Goal: Feedback & Contribution: Leave review/rating

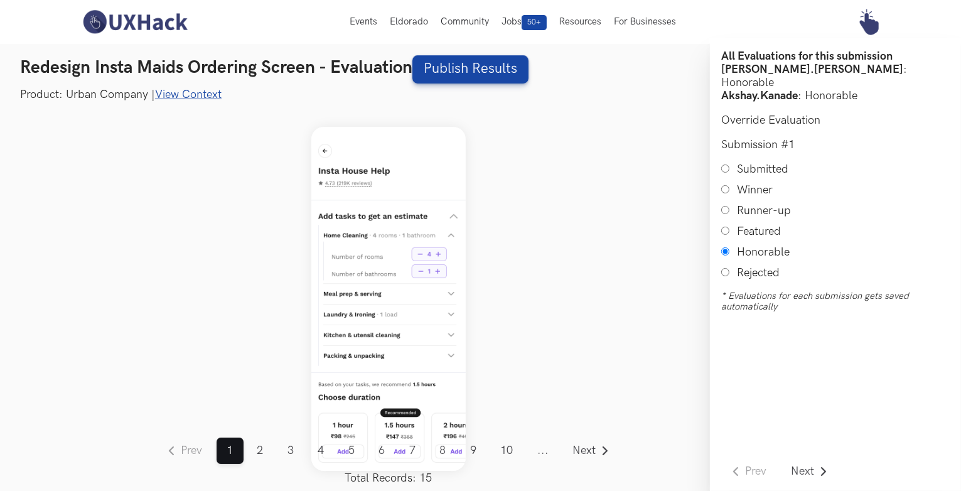
scroll to position [15, 0]
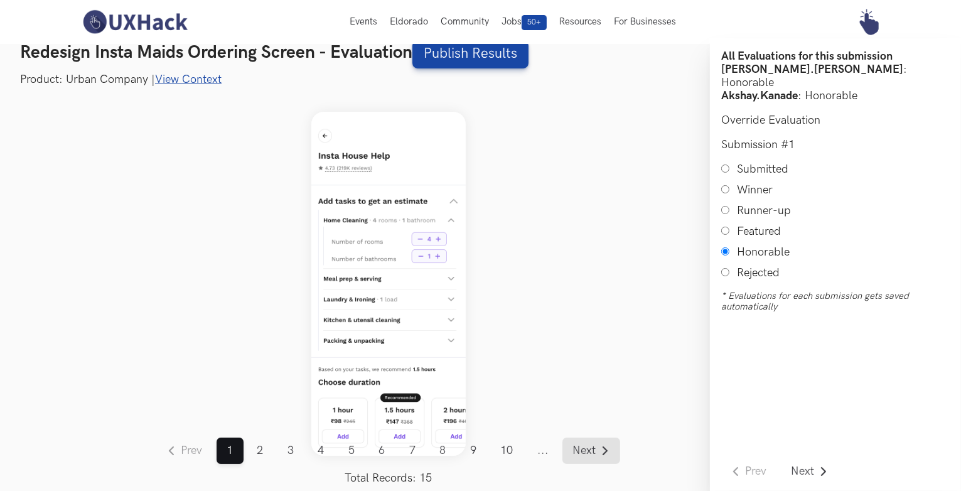
click at [588, 449] on span "Next" at bounding box center [584, 450] width 23 height 11
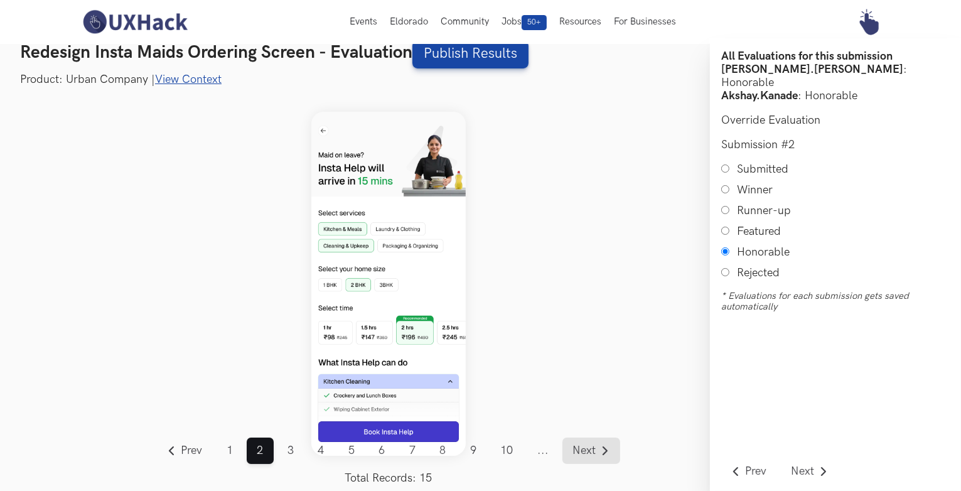
click at [593, 451] on span "Next" at bounding box center [584, 450] width 23 height 11
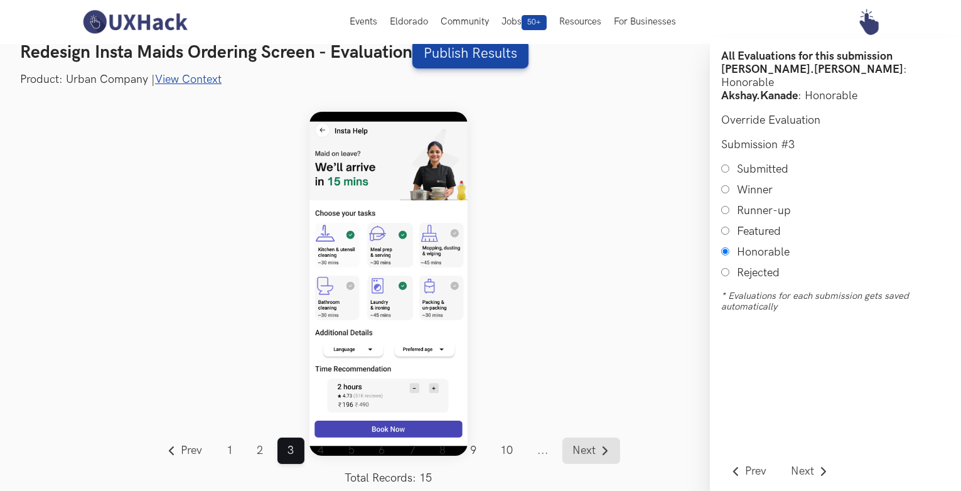
click at [583, 457] on span "Next" at bounding box center [584, 450] width 23 height 11
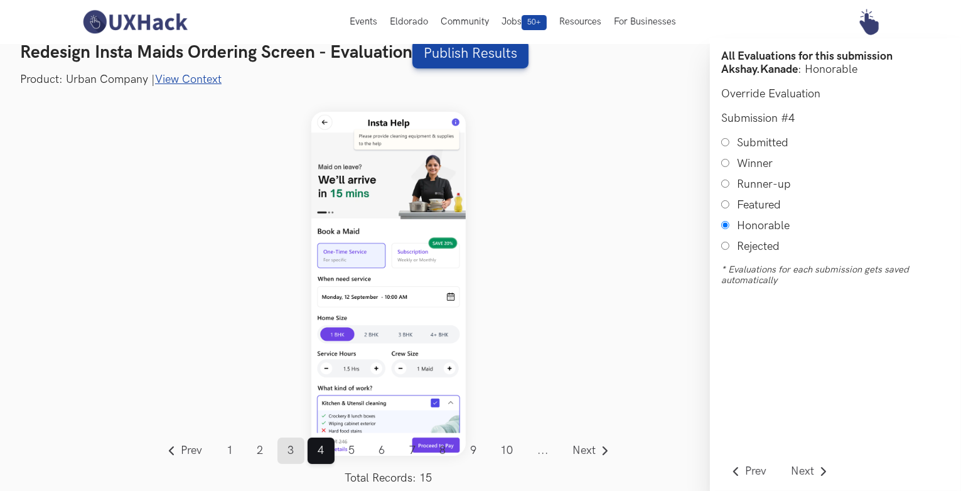
click at [300, 450] on link "3" at bounding box center [291, 451] width 27 height 26
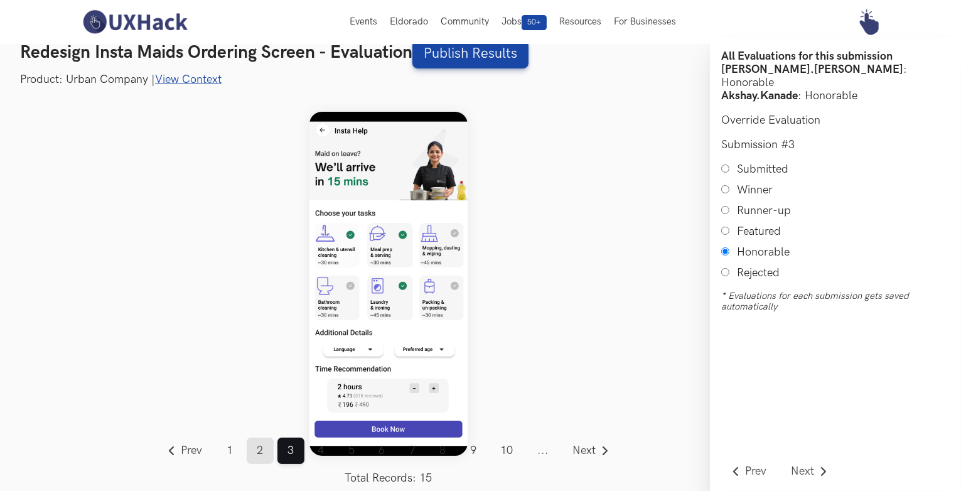
click at [261, 450] on link "2" at bounding box center [260, 451] width 27 height 26
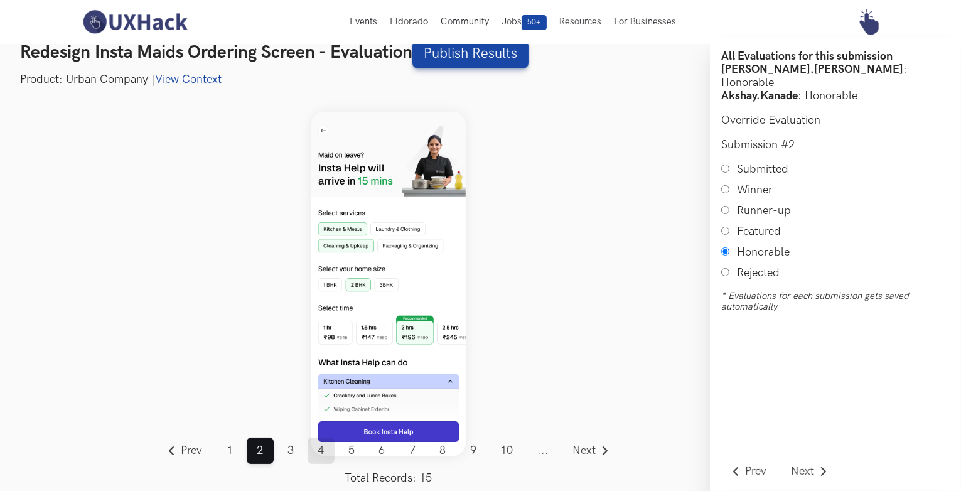
click at [320, 449] on link "4" at bounding box center [321, 451] width 27 height 26
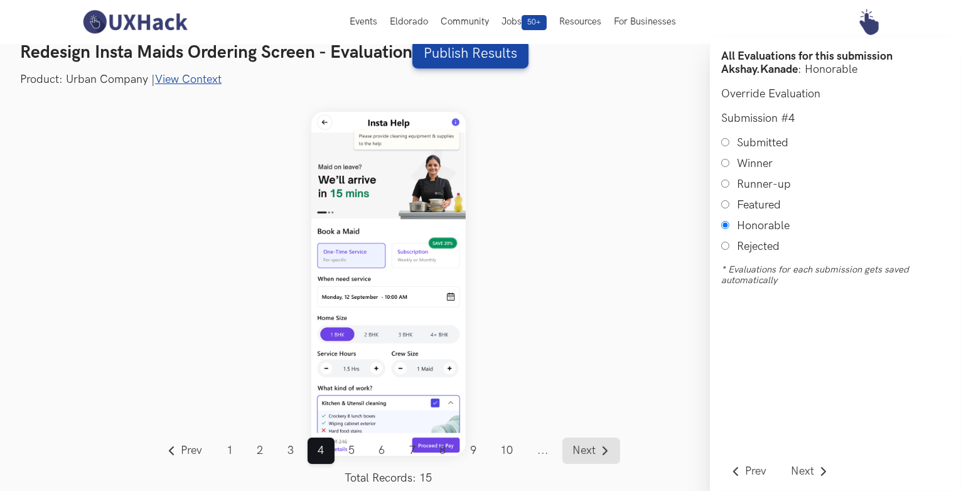
click at [579, 441] on link "Next" at bounding box center [592, 451] width 58 height 26
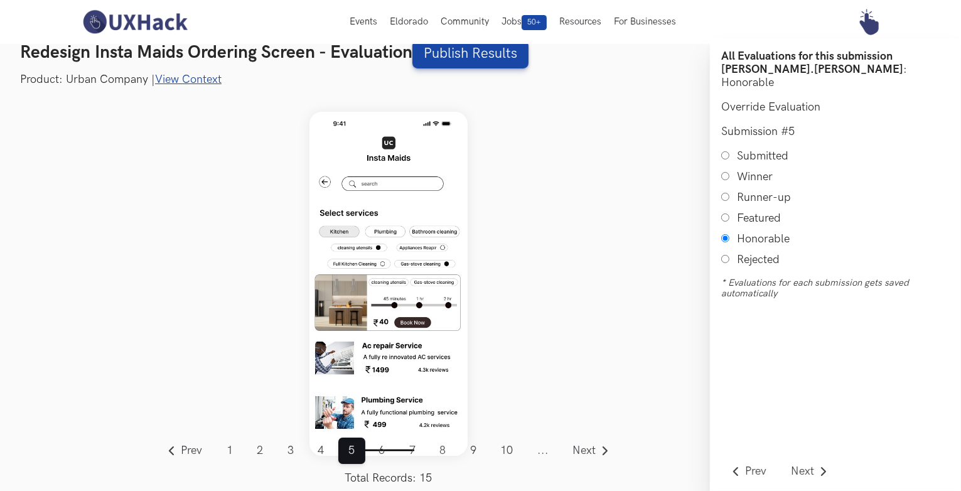
click at [726, 151] on input "Submitted" at bounding box center [726, 155] width 8 height 8
radio input "true"
click at [589, 451] on span "Next" at bounding box center [584, 450] width 23 height 11
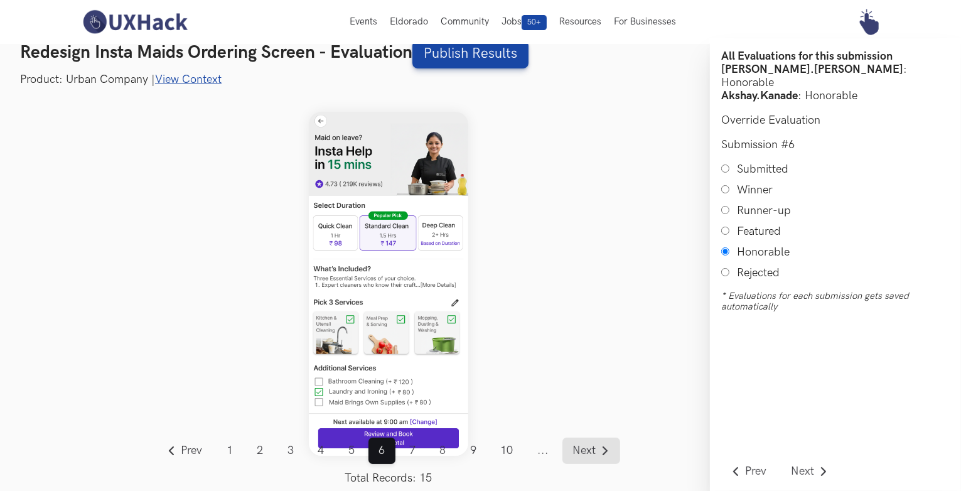
click at [593, 454] on span "Next" at bounding box center [584, 450] width 23 height 11
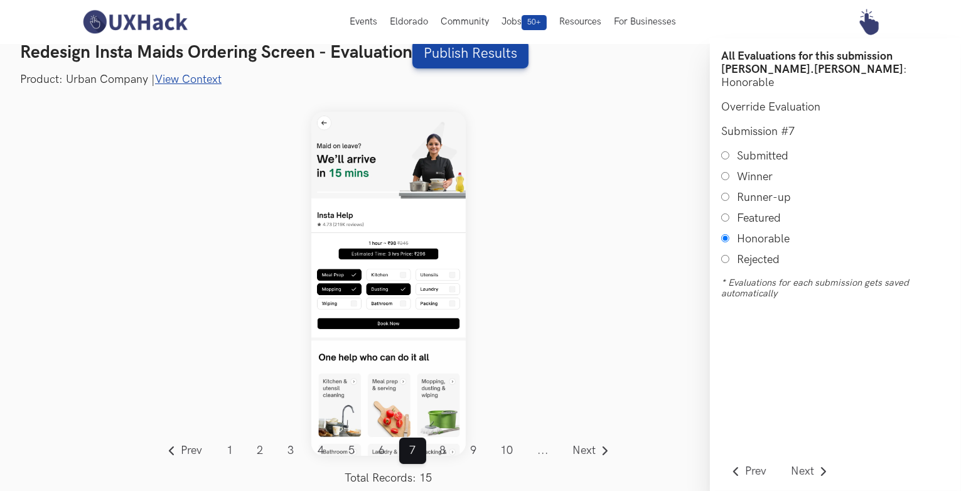
click at [728, 151] on input "Submitted" at bounding box center [726, 155] width 8 height 8
radio input "true"
click at [586, 451] on span "Next" at bounding box center [584, 450] width 23 height 11
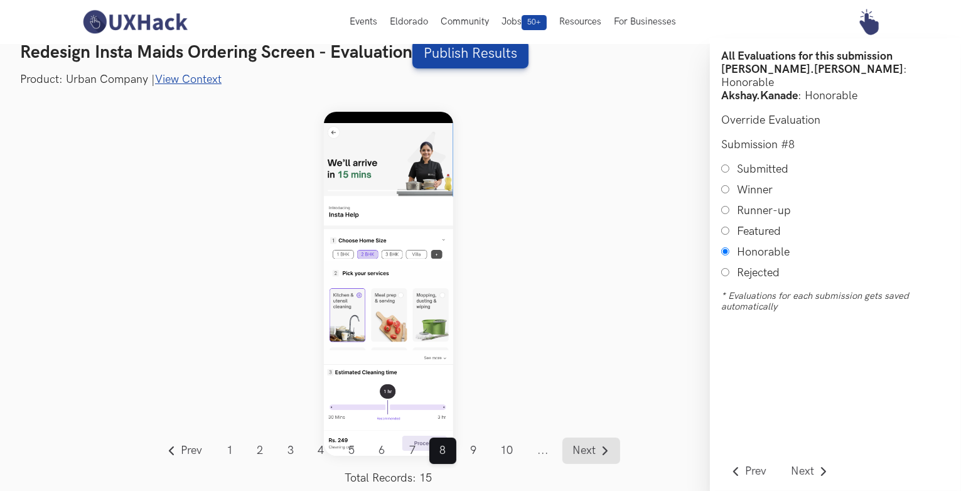
click at [580, 453] on span "Next" at bounding box center [584, 450] width 23 height 11
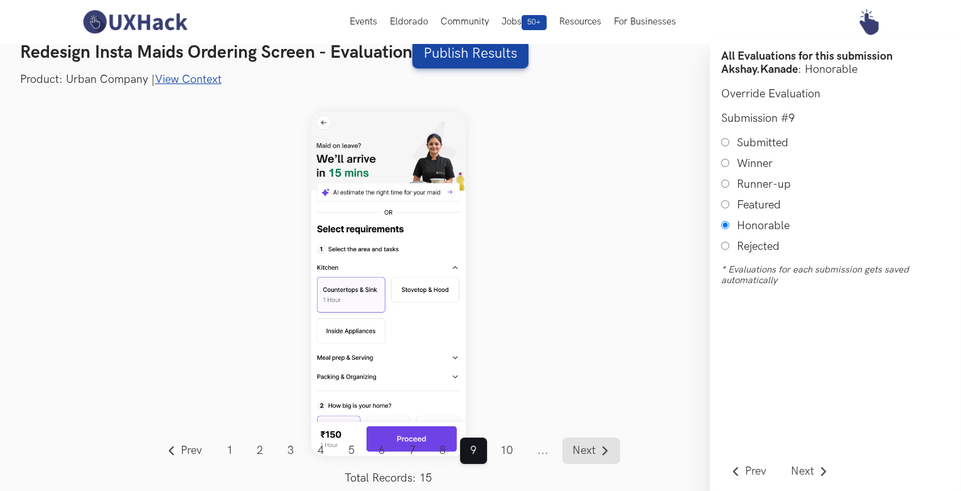
click at [585, 445] on span "Next" at bounding box center [584, 450] width 23 height 11
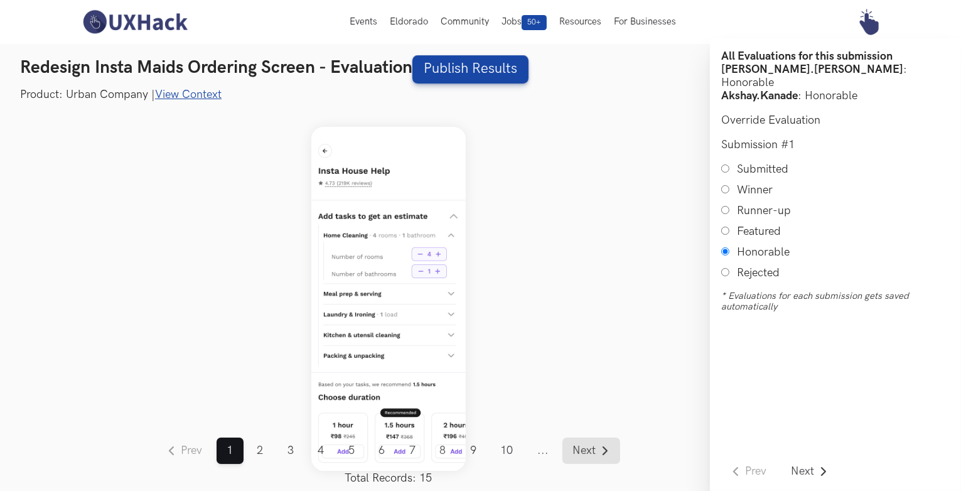
click at [575, 445] on span "Next" at bounding box center [584, 450] width 23 height 11
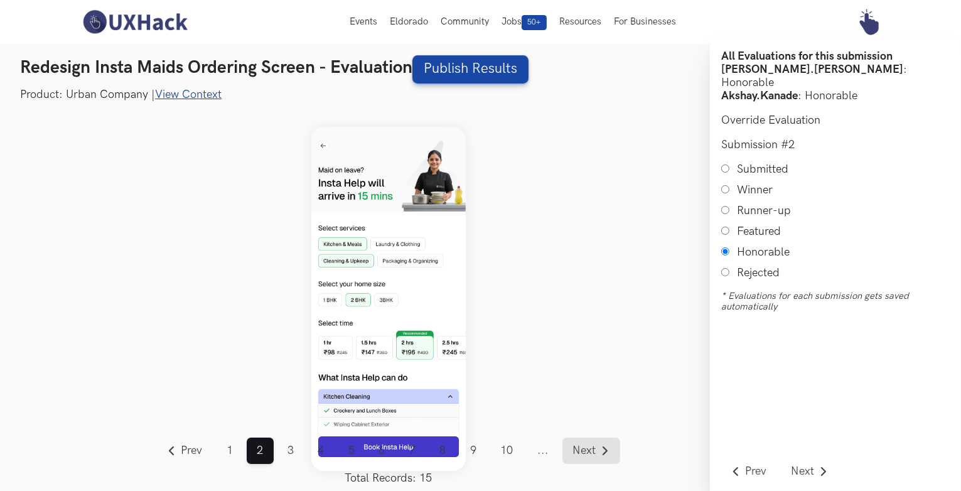
click at [575, 445] on span "Next" at bounding box center [584, 450] width 23 height 11
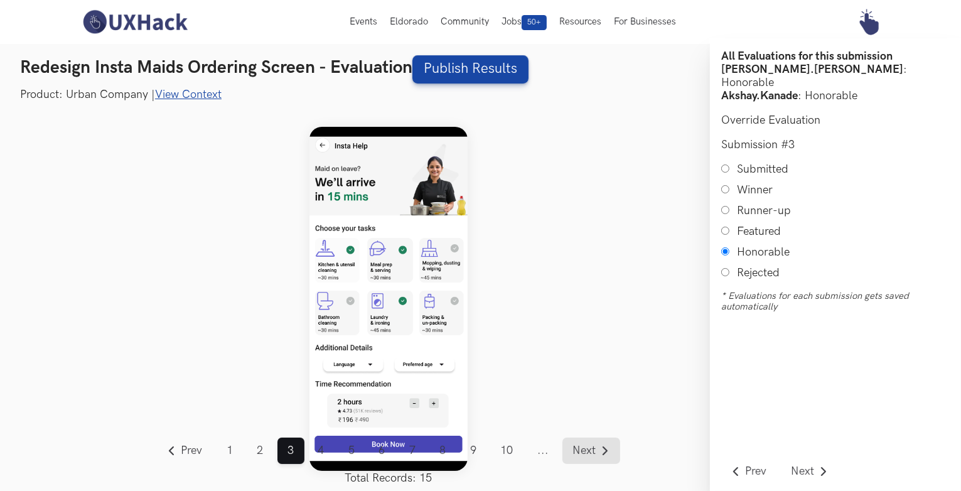
click at [575, 445] on span "Next" at bounding box center [584, 450] width 23 height 11
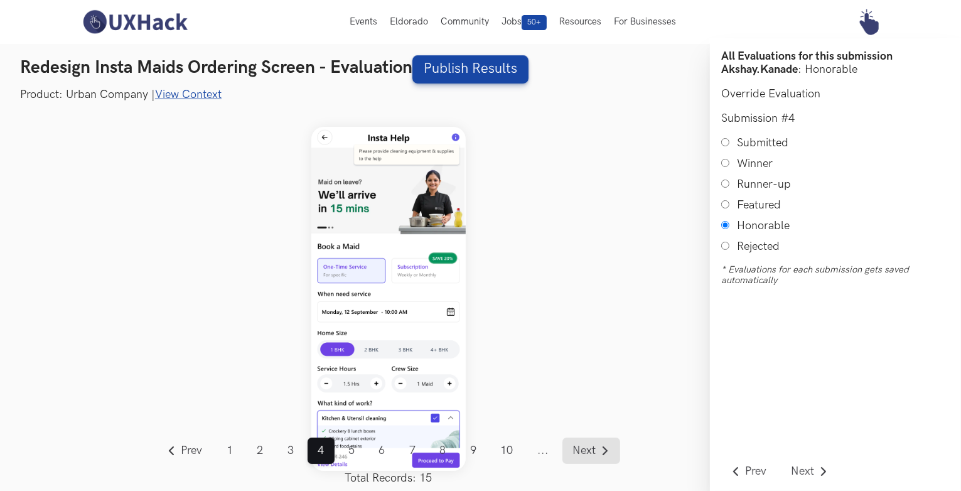
click at [575, 445] on span "Next" at bounding box center [584, 450] width 23 height 11
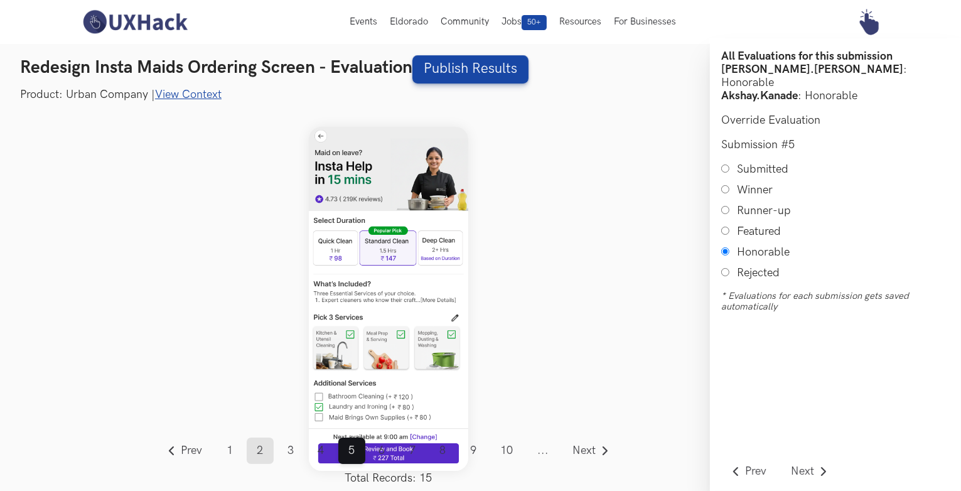
click at [267, 451] on link "2" at bounding box center [260, 451] width 27 height 26
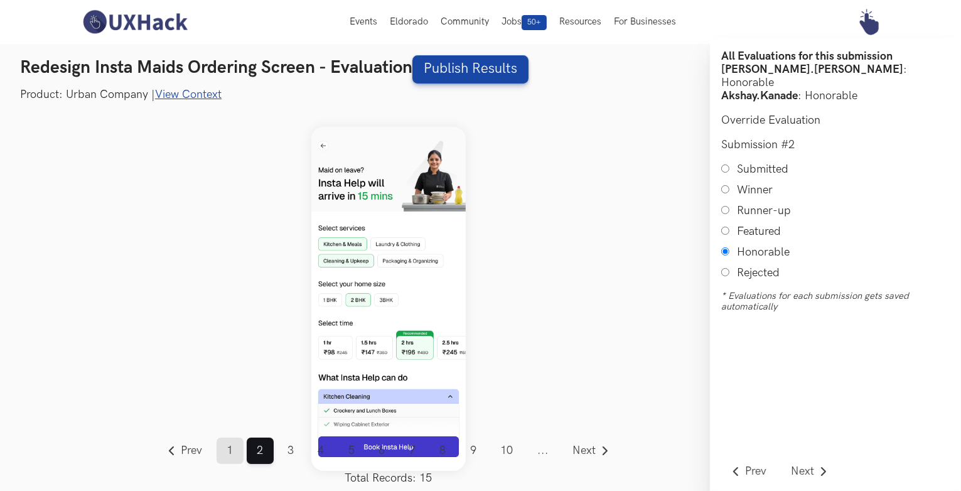
click at [231, 441] on link "1" at bounding box center [230, 451] width 27 height 26
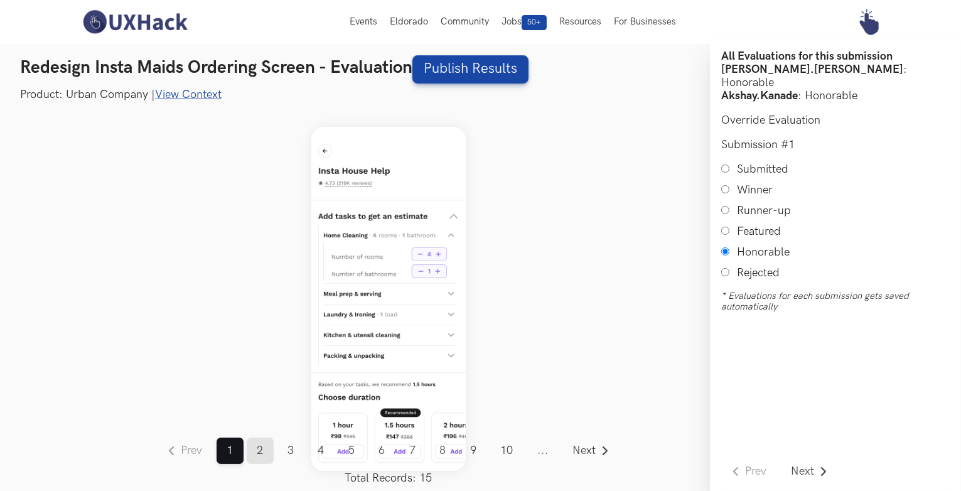
click at [257, 449] on link "2" at bounding box center [260, 451] width 27 height 26
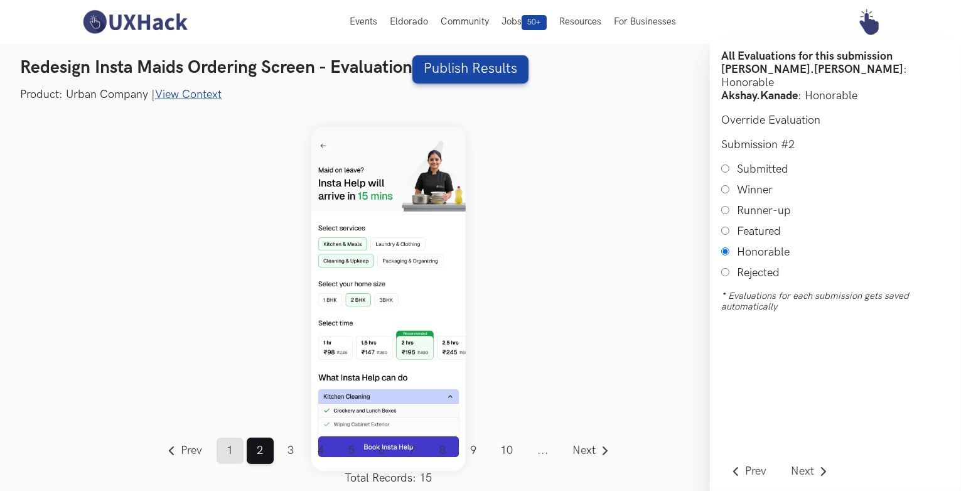
click at [228, 449] on link "1" at bounding box center [230, 451] width 27 height 26
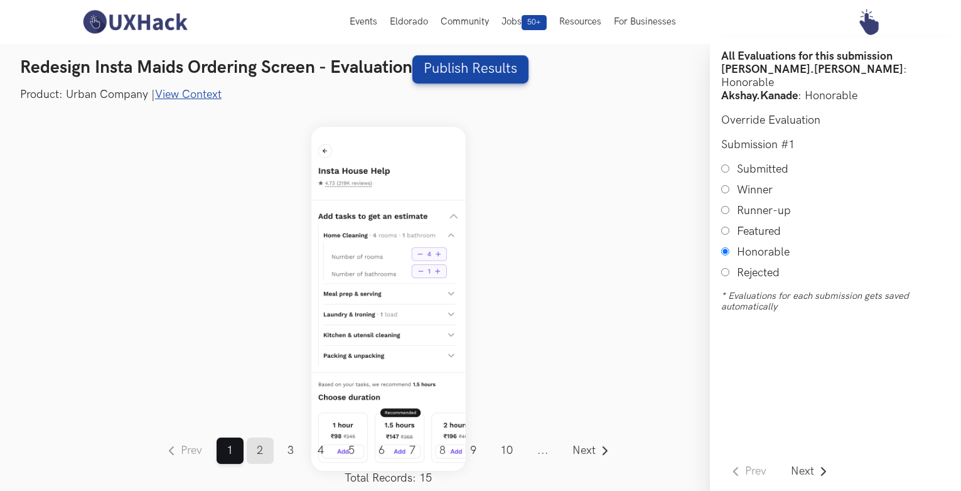
click at [266, 449] on link "2" at bounding box center [260, 451] width 27 height 26
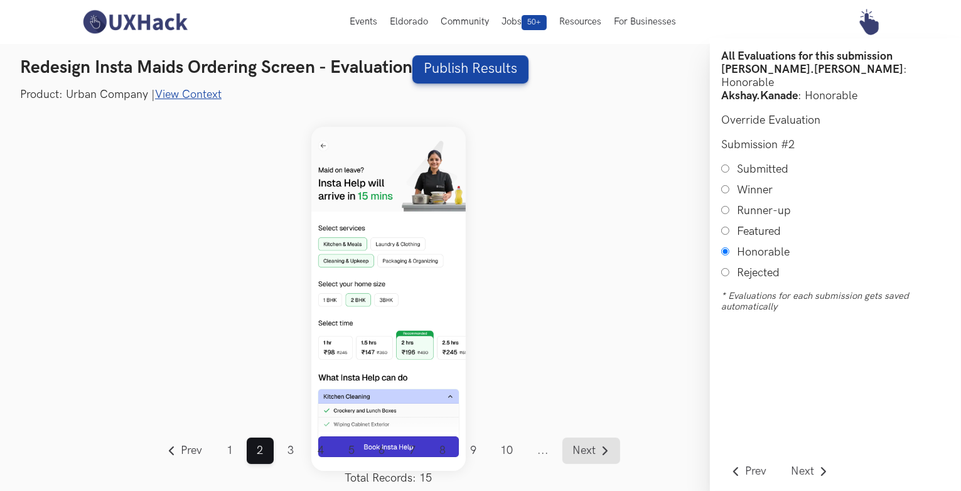
click at [585, 444] on link "Next" at bounding box center [592, 451] width 58 height 26
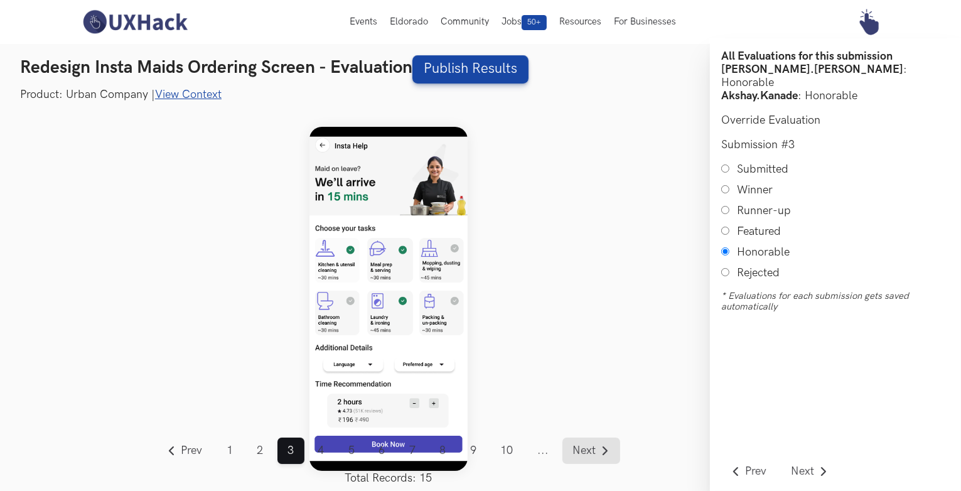
click at [585, 444] on link "Next" at bounding box center [592, 451] width 58 height 26
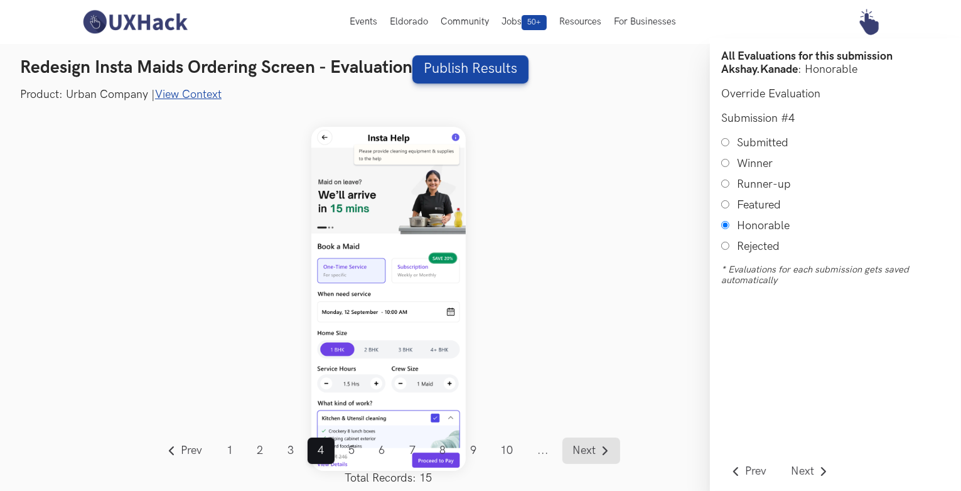
click at [585, 444] on link "Next" at bounding box center [592, 451] width 58 height 26
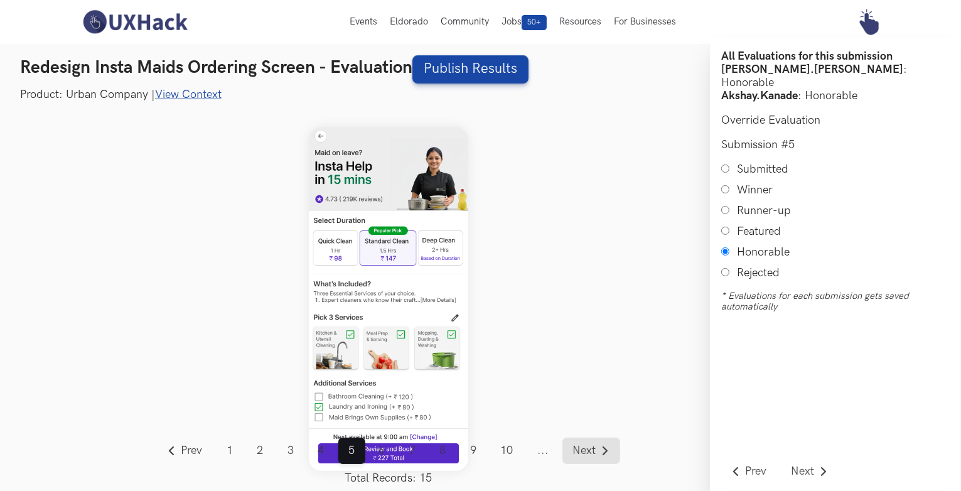
click at [595, 454] on span "Next" at bounding box center [584, 450] width 23 height 11
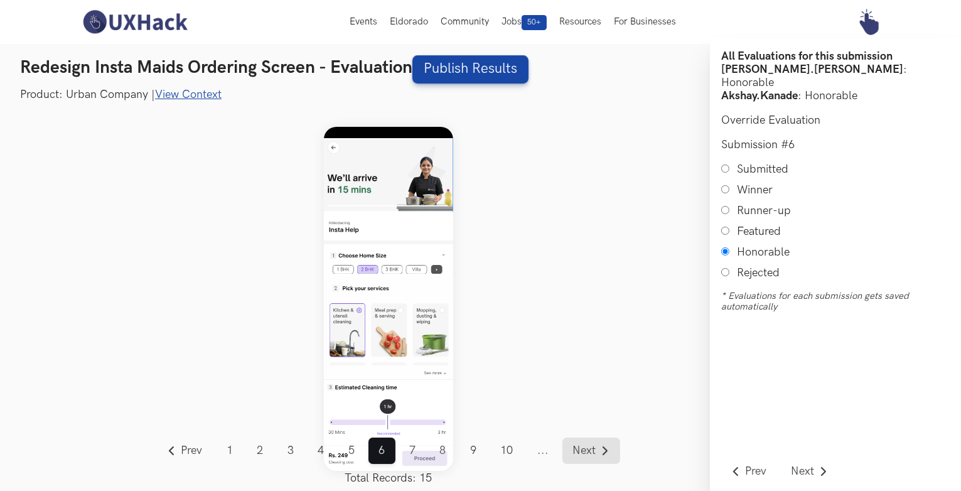
click at [584, 450] on span "Next" at bounding box center [584, 450] width 23 height 11
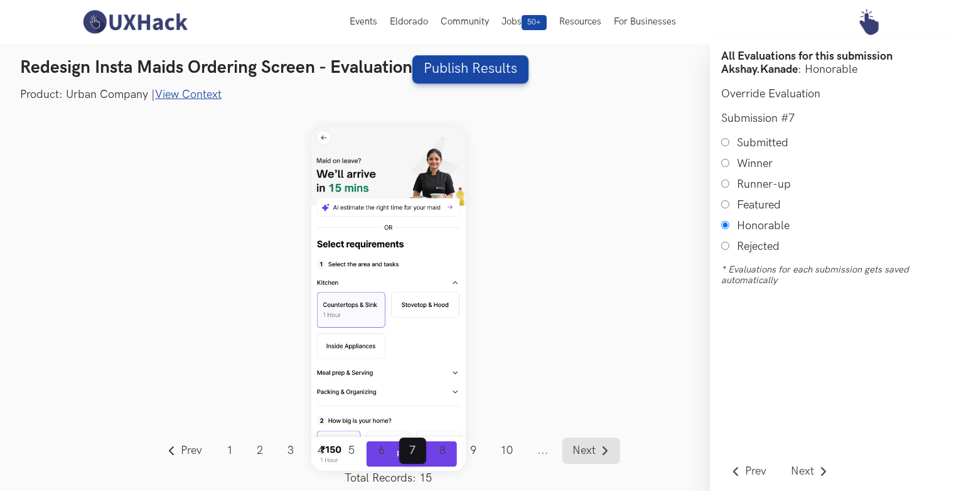
click at [577, 454] on span "Next" at bounding box center [584, 450] width 23 height 11
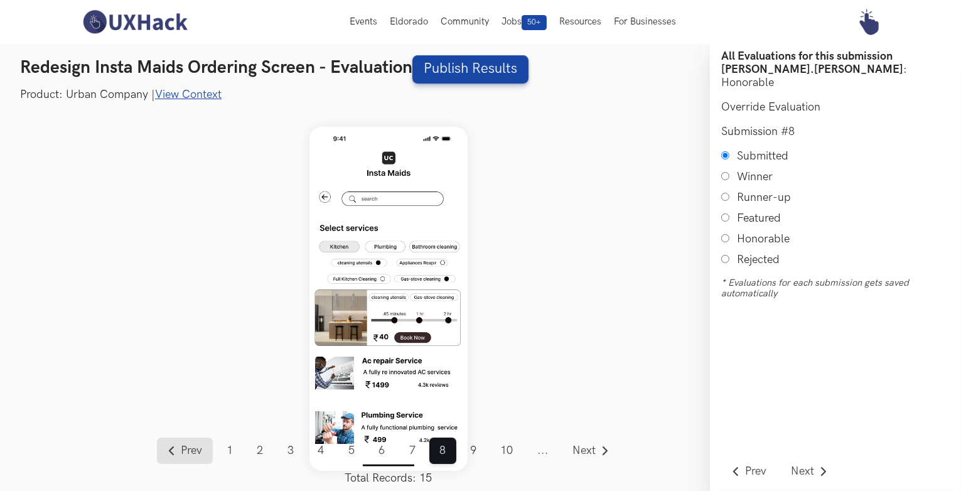
click at [179, 453] on link "Prev" at bounding box center [185, 451] width 56 height 26
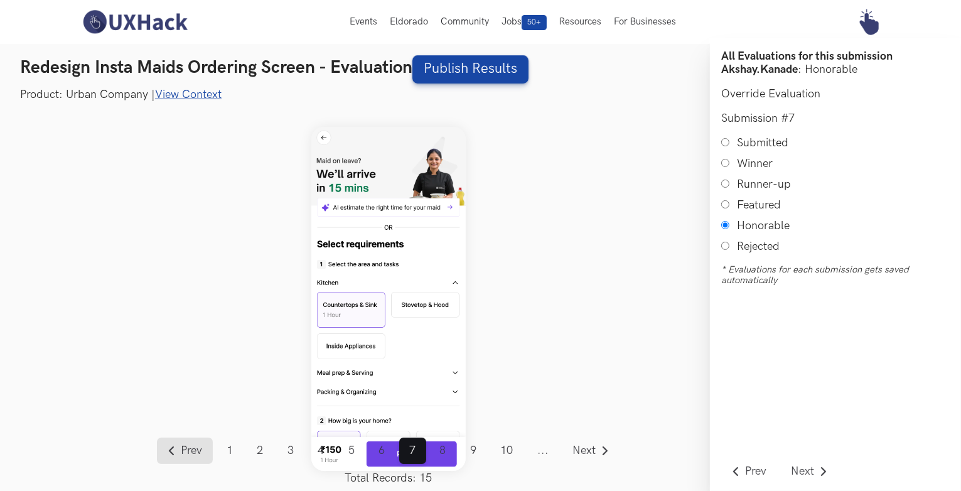
click at [179, 453] on link "Prev" at bounding box center [185, 451] width 56 height 26
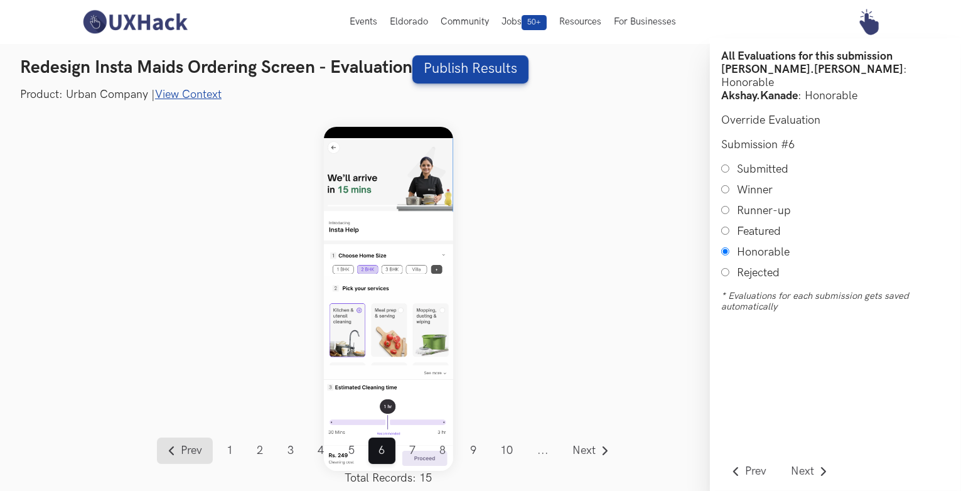
click at [179, 453] on link "Prev" at bounding box center [185, 451] width 56 height 26
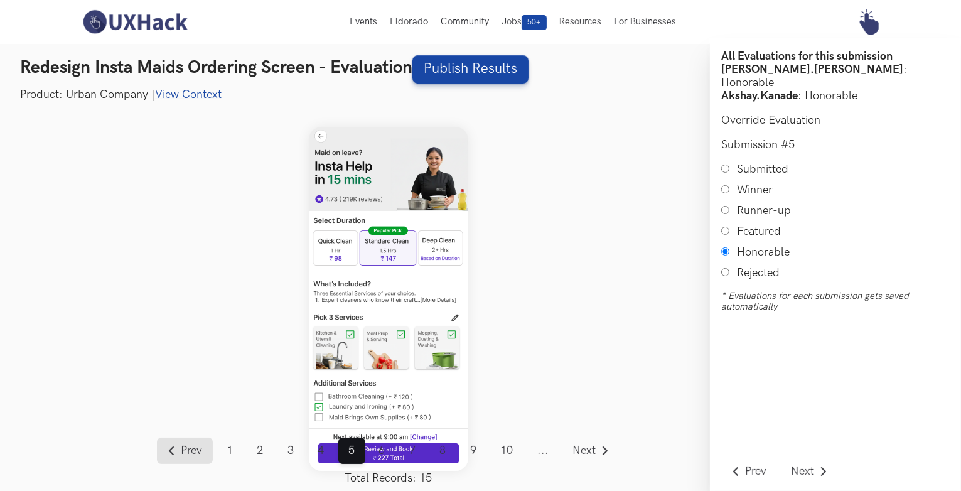
click at [179, 453] on link "Prev" at bounding box center [185, 451] width 56 height 26
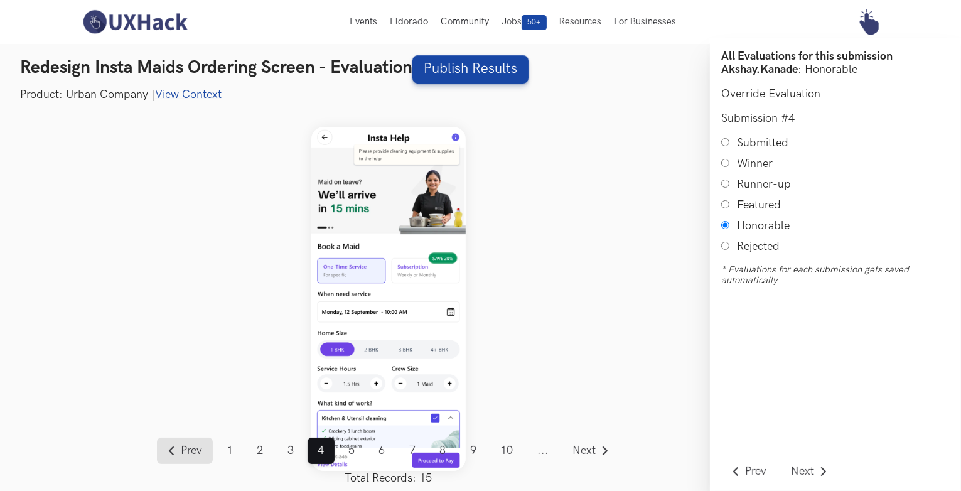
click at [179, 453] on link "Prev" at bounding box center [185, 451] width 56 height 26
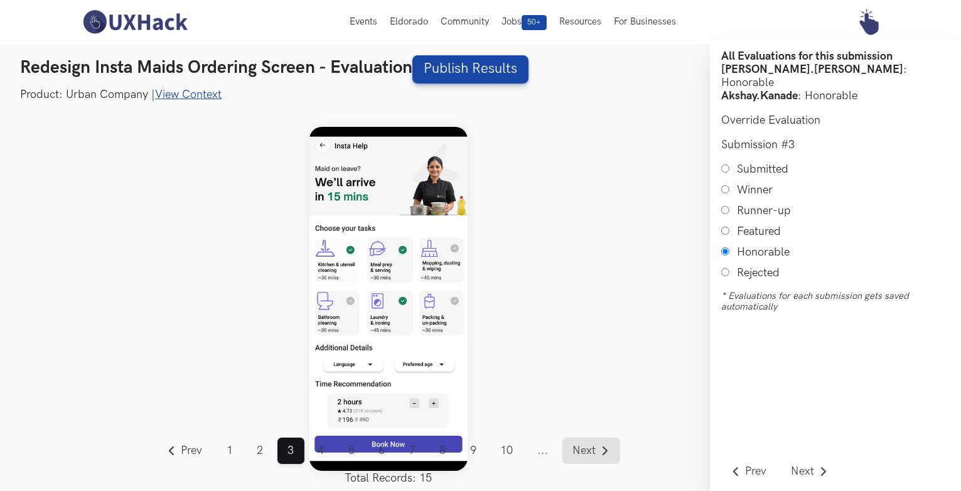
click at [585, 446] on span "Next" at bounding box center [584, 450] width 23 height 11
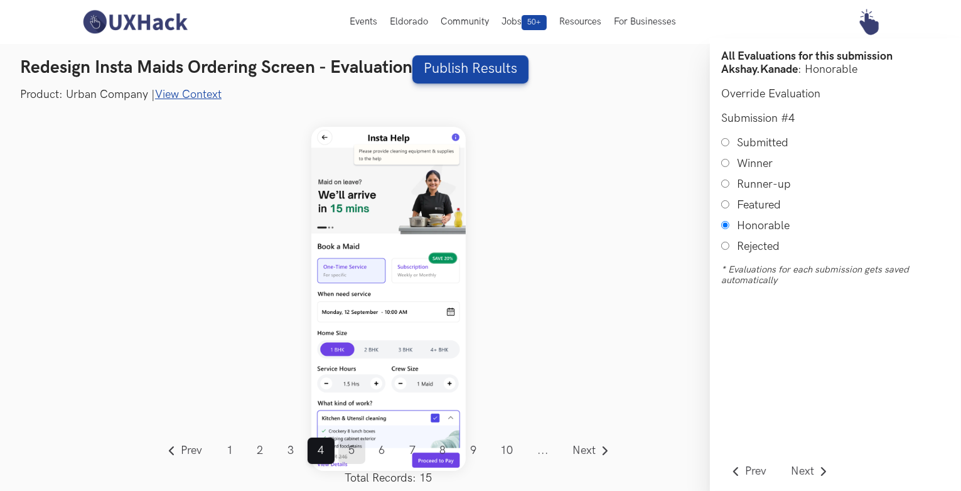
click at [355, 449] on link "5" at bounding box center [351, 451] width 27 height 26
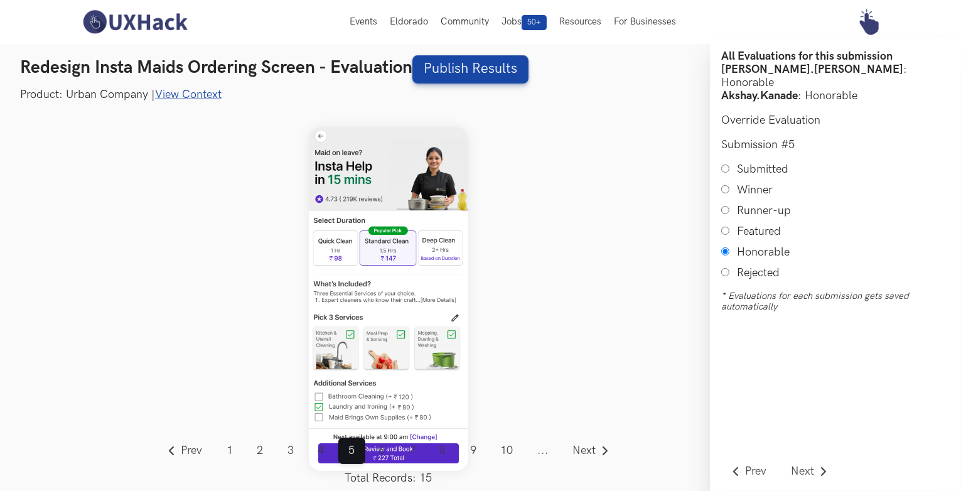
scroll to position [15, 0]
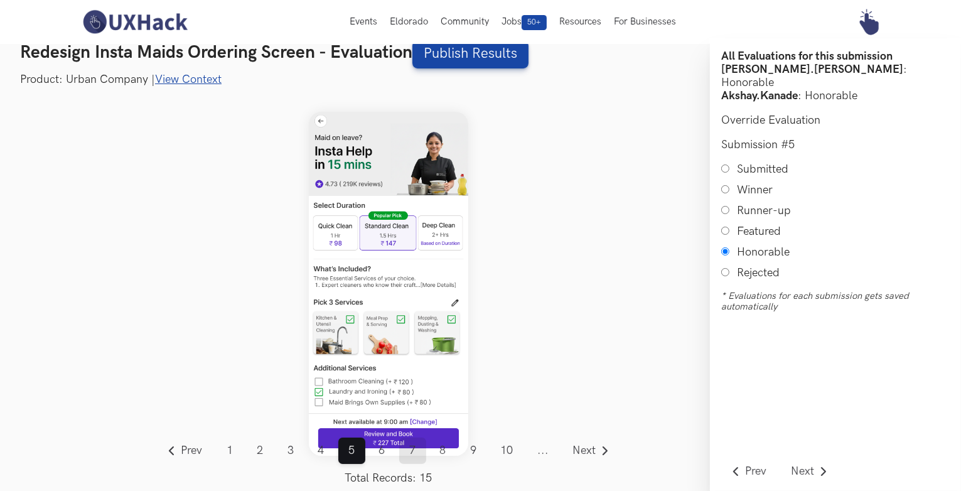
click at [419, 449] on link "7" at bounding box center [412, 451] width 27 height 26
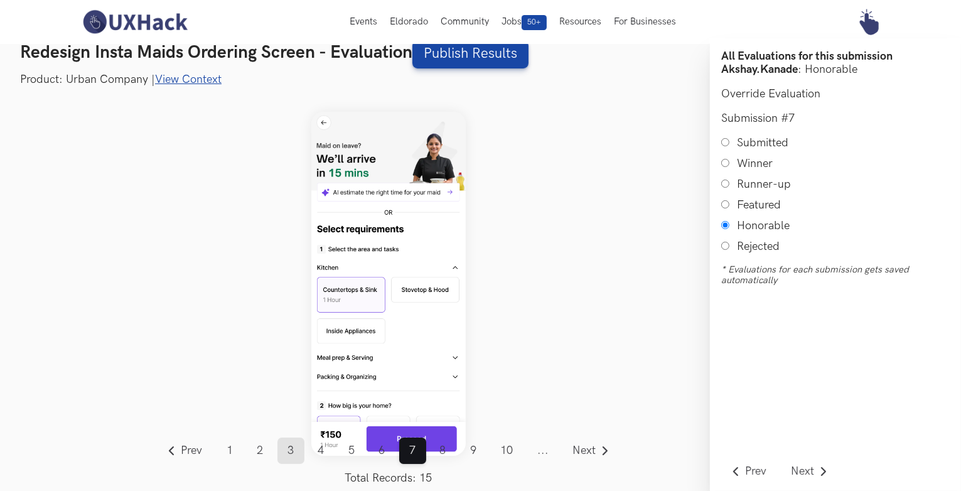
click at [291, 446] on link "3" at bounding box center [291, 451] width 27 height 26
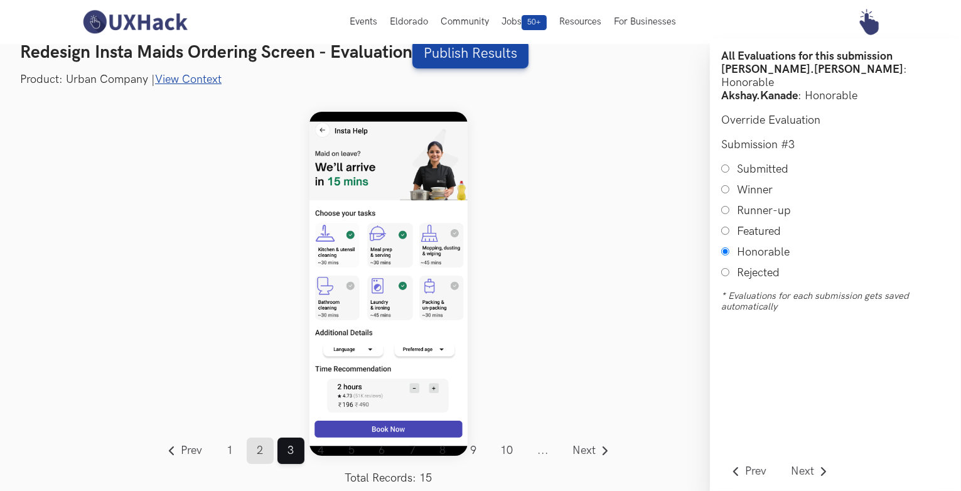
click at [257, 446] on link "2" at bounding box center [260, 451] width 27 height 26
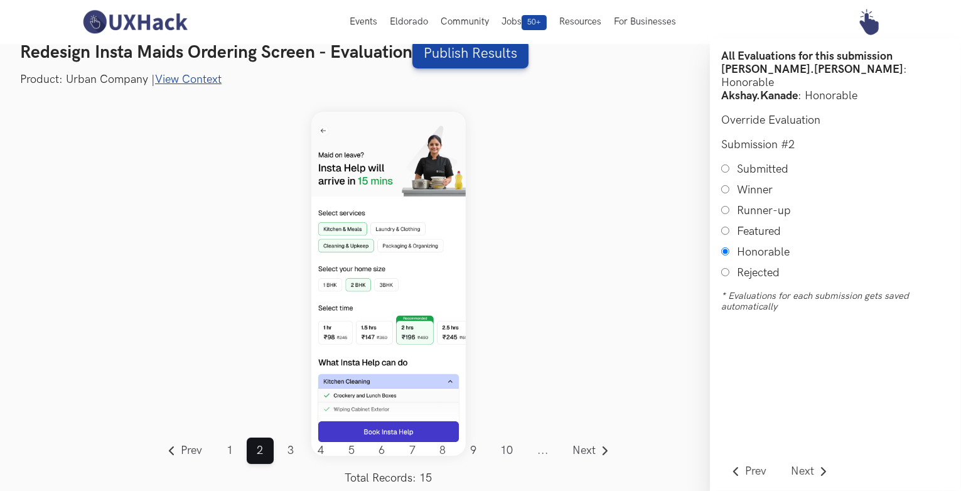
click at [723, 185] on input "Winner" at bounding box center [726, 189] width 8 height 8
radio input "true"
click at [197, 446] on span "Prev" at bounding box center [191, 450] width 21 height 11
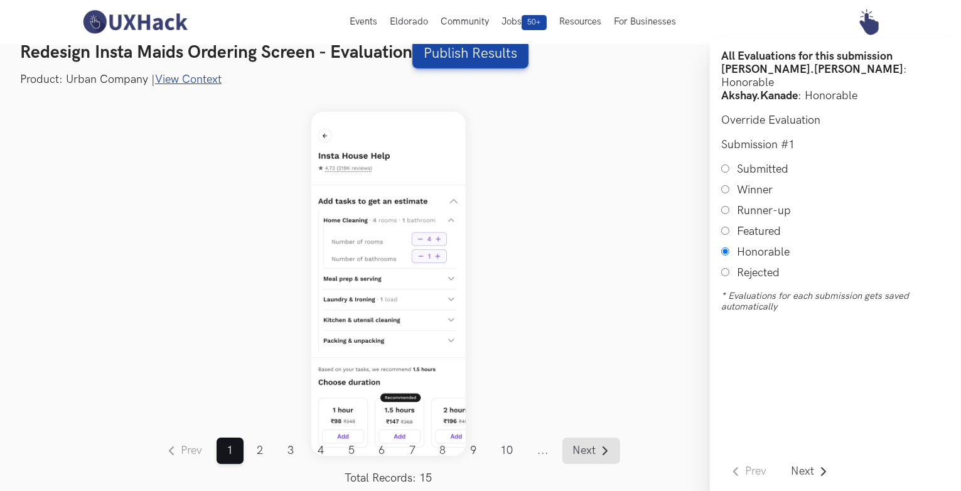
click at [582, 445] on span "Next" at bounding box center [584, 450] width 23 height 11
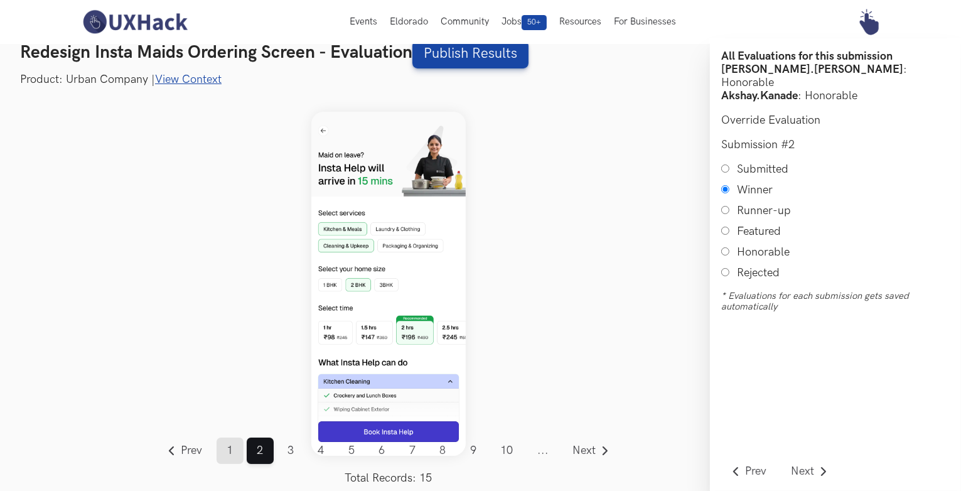
click at [227, 450] on link "1" at bounding box center [230, 451] width 27 height 26
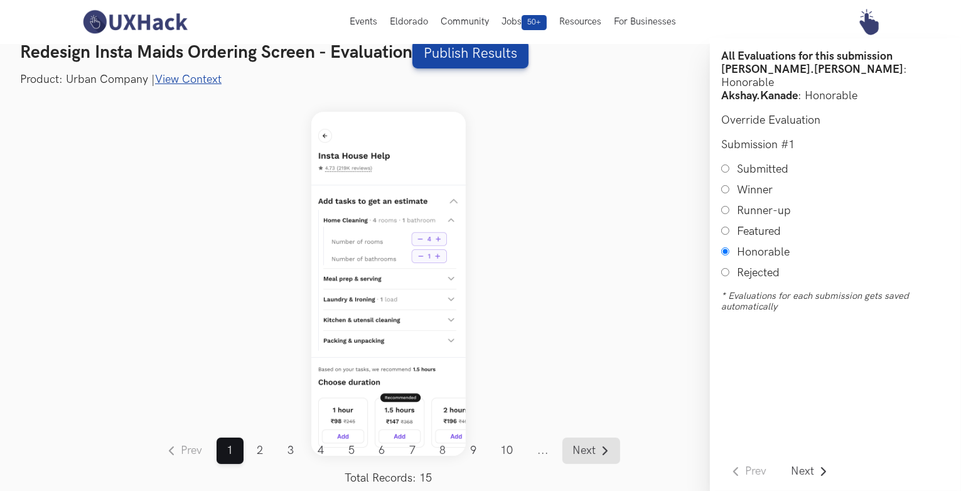
click at [587, 446] on span "Next" at bounding box center [584, 450] width 23 height 11
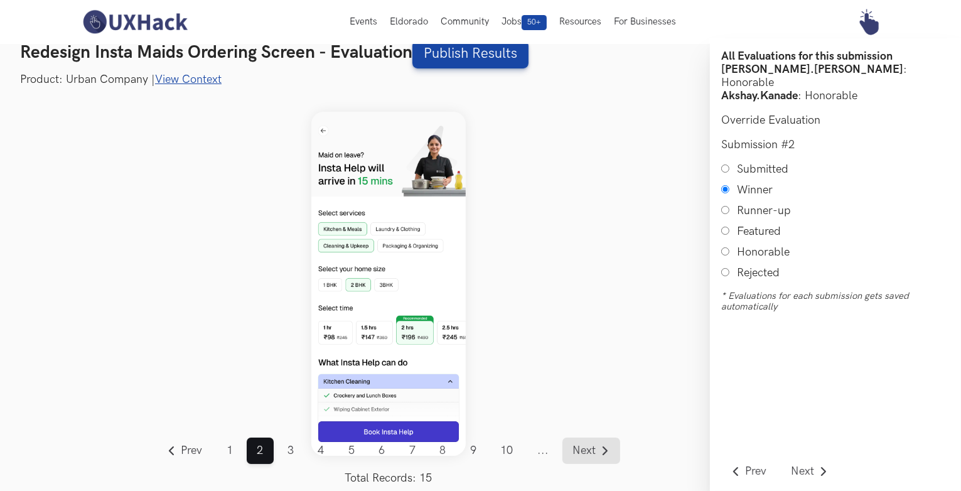
click at [587, 446] on span "Next" at bounding box center [584, 450] width 23 height 11
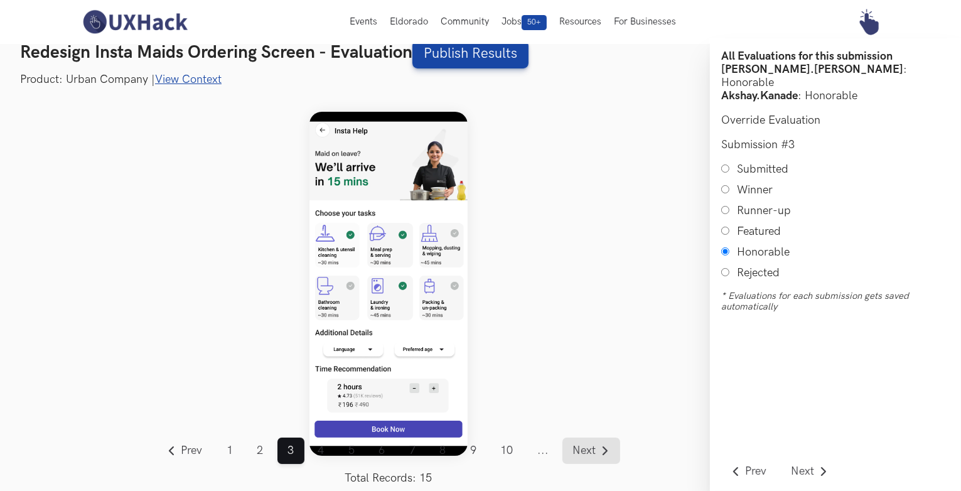
click at [587, 446] on span "Next" at bounding box center [584, 450] width 23 height 11
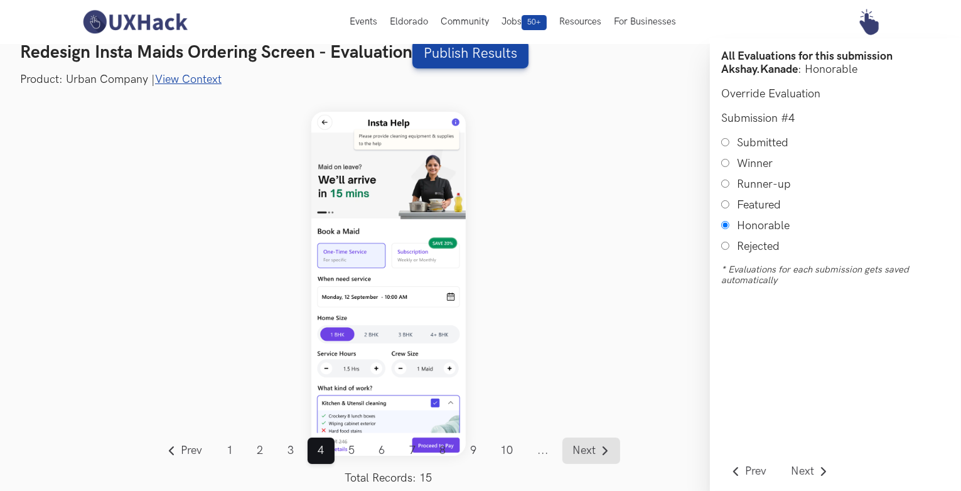
click at [587, 446] on span "Next" at bounding box center [584, 450] width 23 height 11
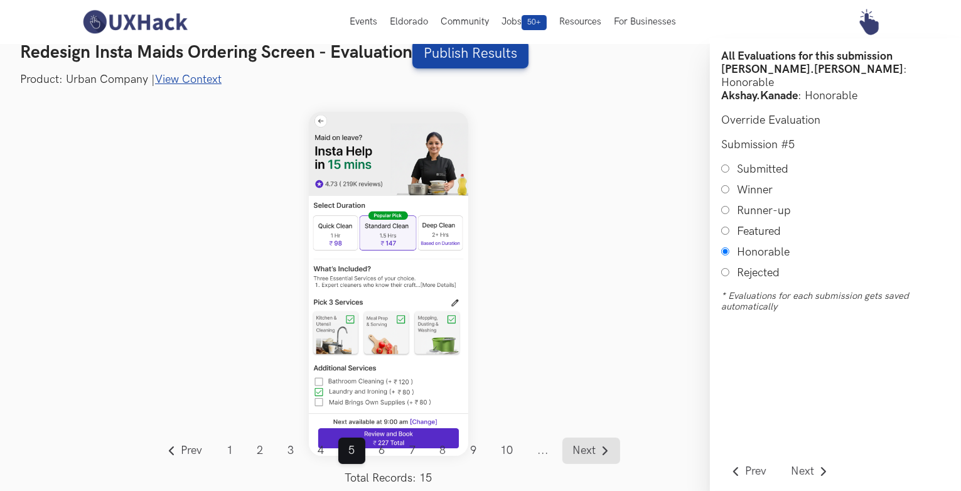
click at [587, 446] on span "Next" at bounding box center [584, 450] width 23 height 11
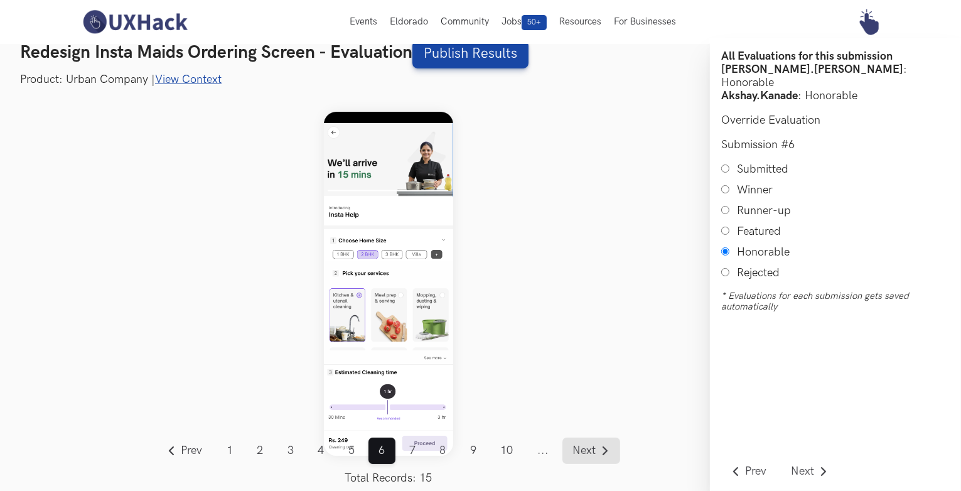
click at [587, 446] on span "Next" at bounding box center [584, 450] width 23 height 11
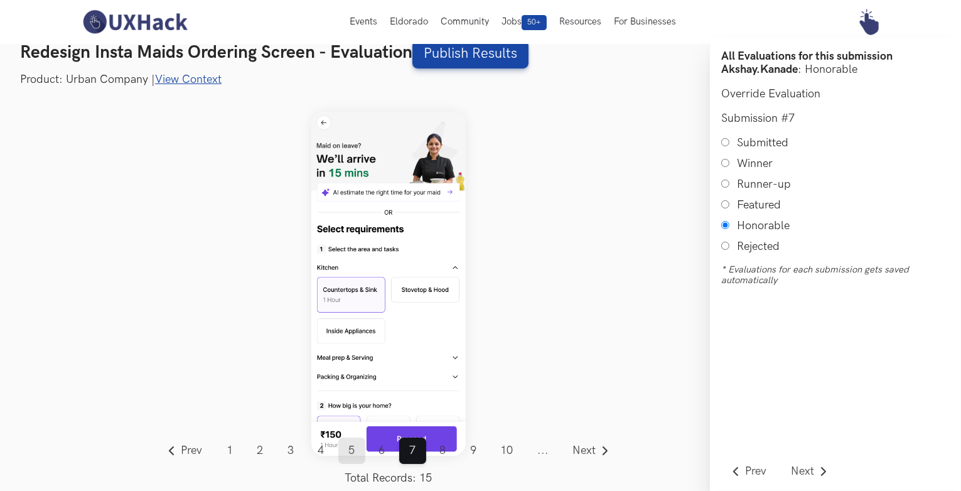
click at [354, 446] on link "5" at bounding box center [351, 451] width 27 height 26
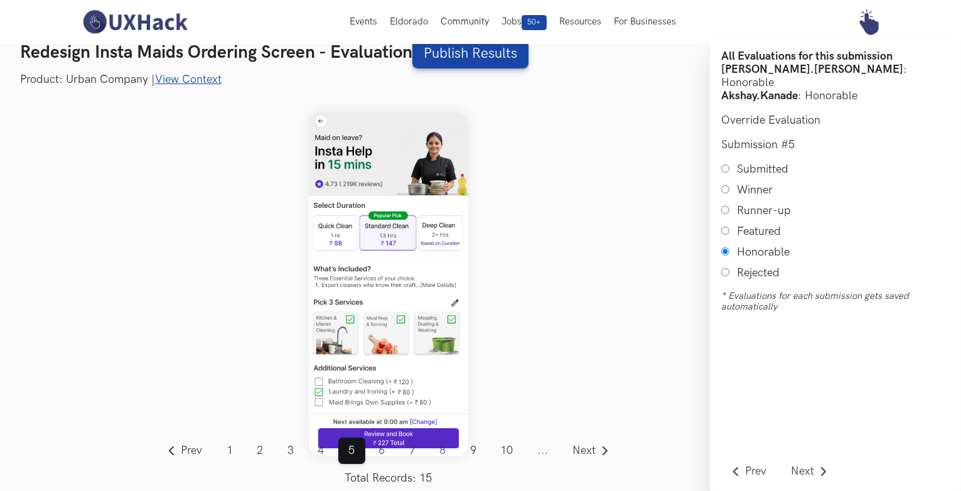
click at [185, 77] on link "View Context" at bounding box center [188, 79] width 67 height 13
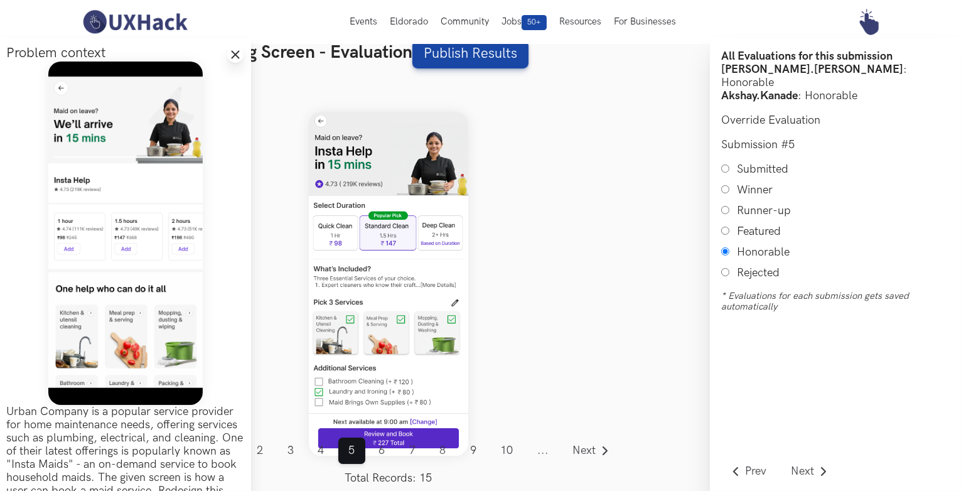
click at [231, 55] on icon "Close drawer panel" at bounding box center [235, 55] width 10 height 10
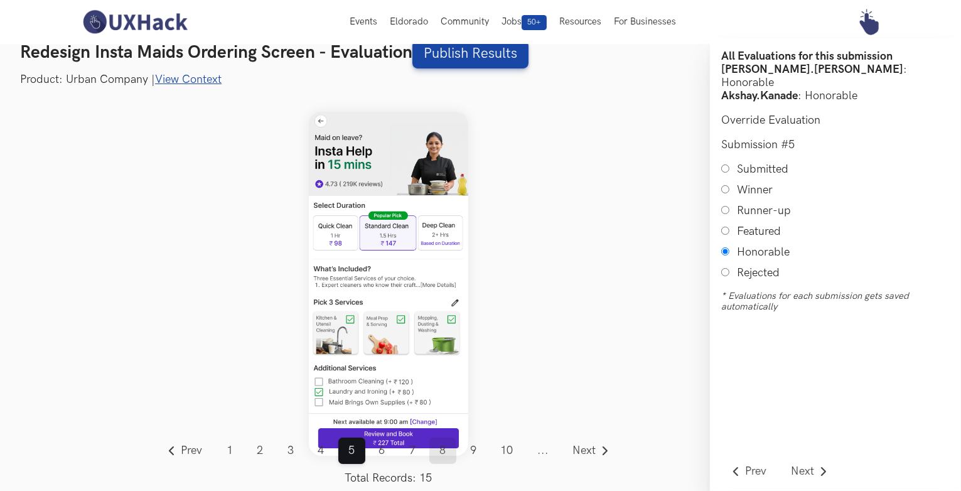
click at [435, 451] on link "8" at bounding box center [443, 451] width 27 height 26
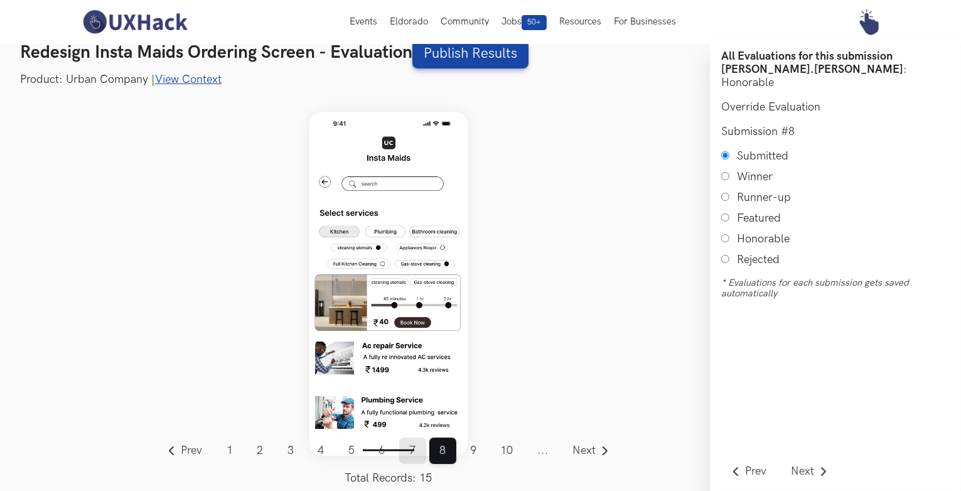
click at [409, 450] on link "7" at bounding box center [412, 451] width 27 height 26
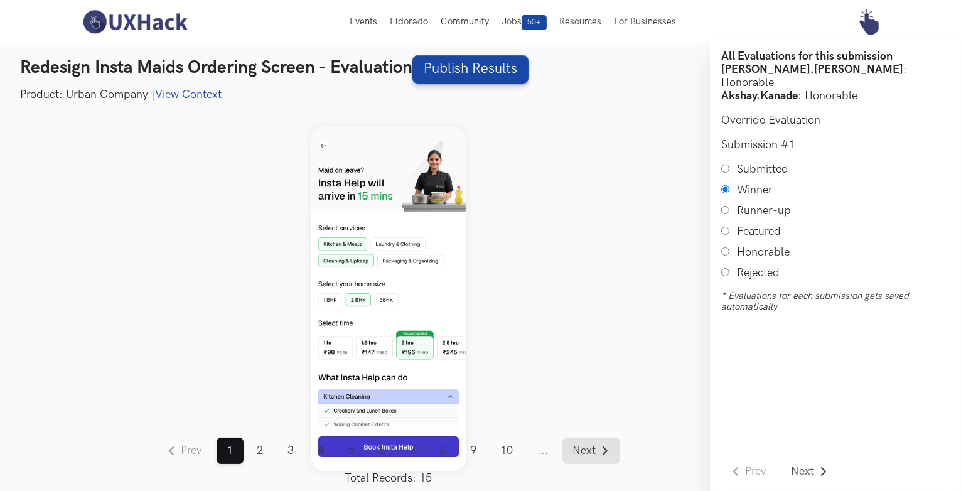
click at [585, 448] on span "Next" at bounding box center [584, 450] width 23 height 11
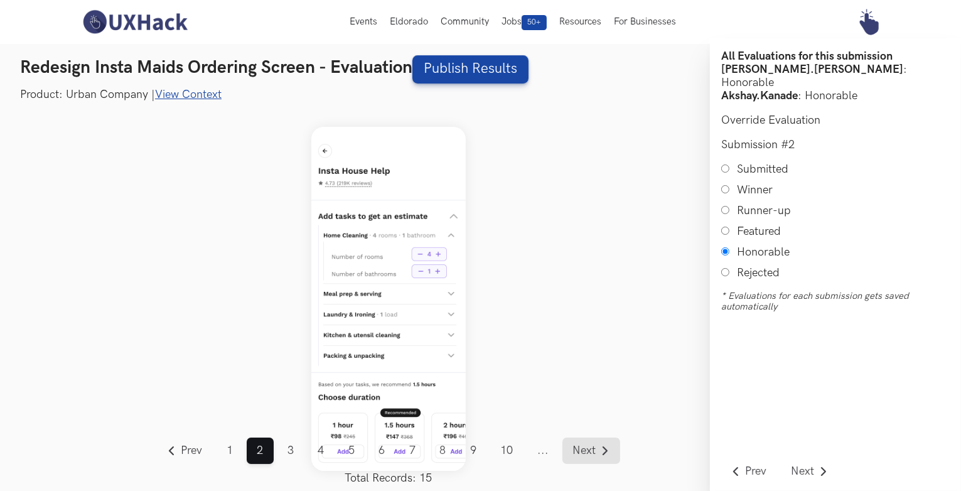
click at [585, 448] on span "Next" at bounding box center [584, 450] width 23 height 11
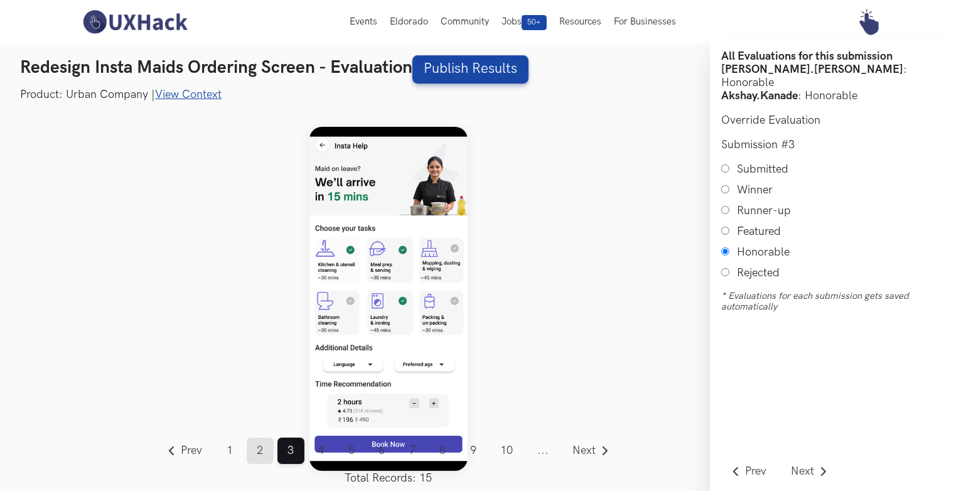
click at [264, 444] on link "2" at bounding box center [260, 451] width 27 height 26
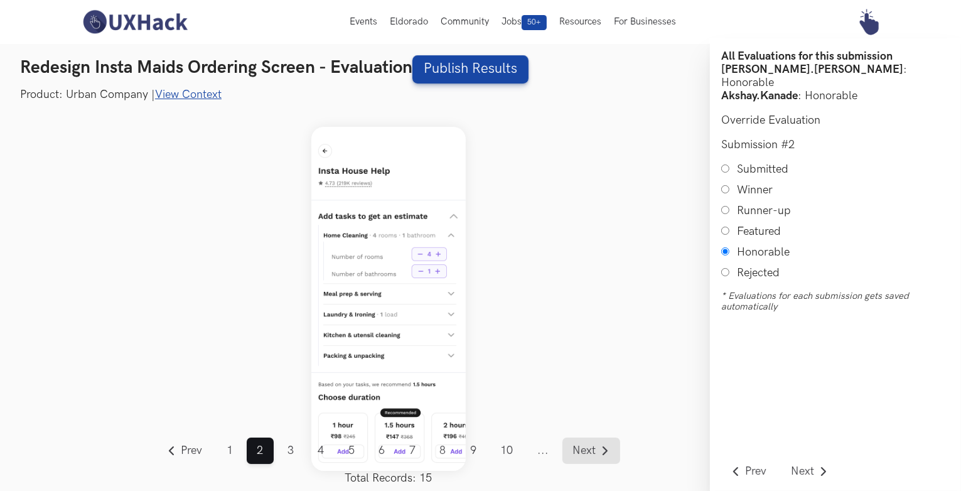
click at [585, 448] on span "Next" at bounding box center [584, 450] width 23 height 11
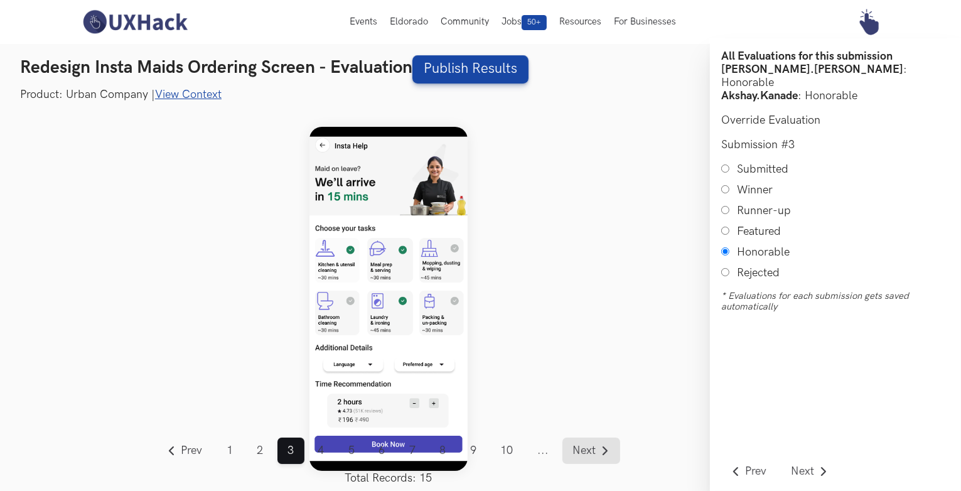
click at [585, 448] on span "Next" at bounding box center [584, 450] width 23 height 11
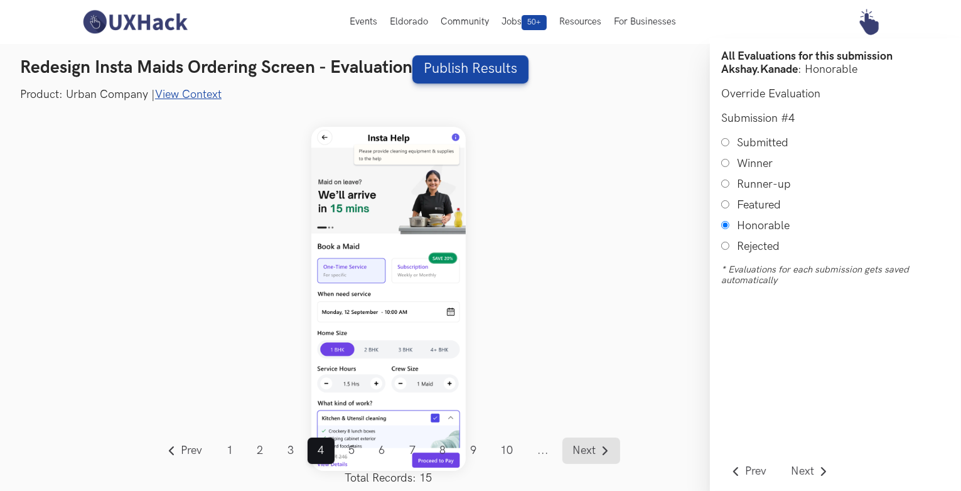
click at [585, 448] on span "Next" at bounding box center [584, 450] width 23 height 11
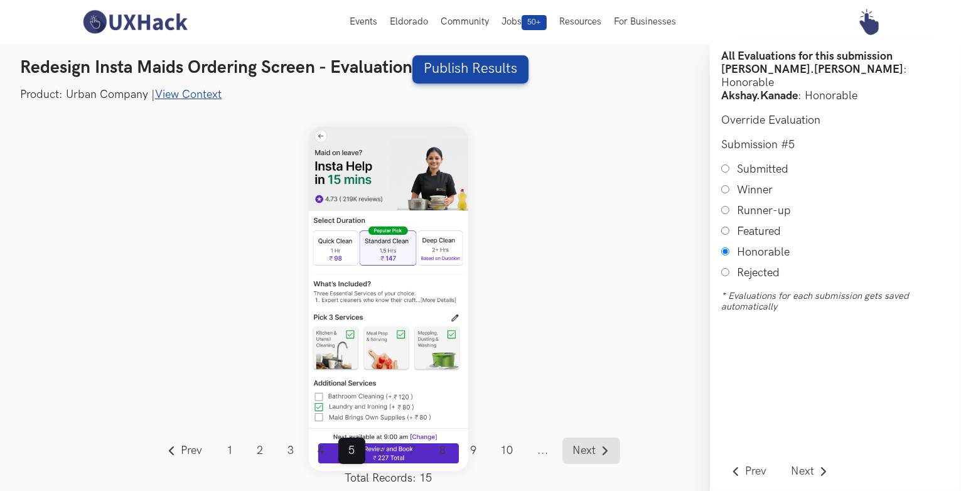
click at [585, 448] on span "Next" at bounding box center [584, 450] width 23 height 11
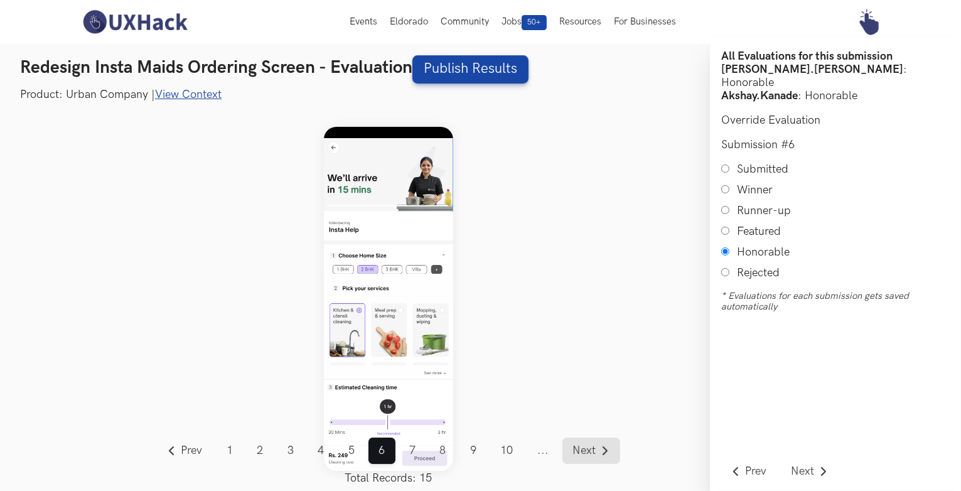
click at [585, 448] on span "Next" at bounding box center [584, 450] width 23 height 11
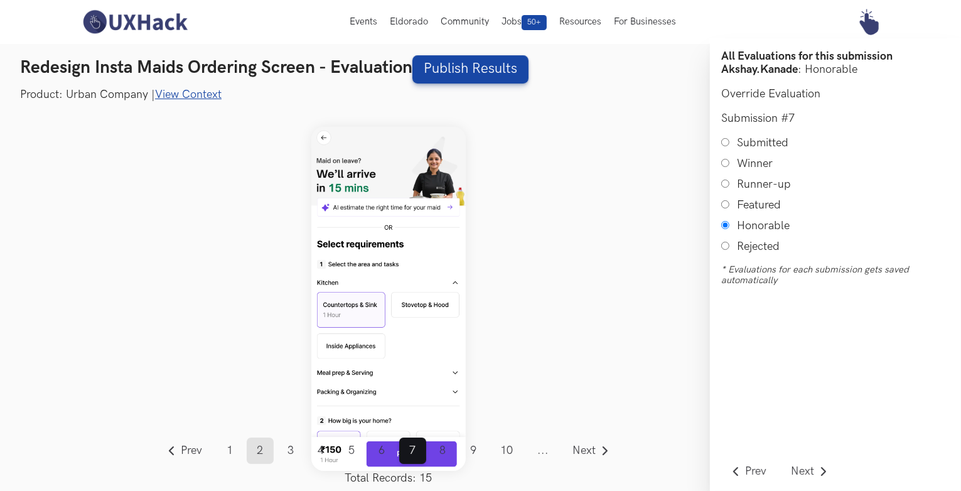
click at [264, 447] on link "2" at bounding box center [260, 451] width 27 height 26
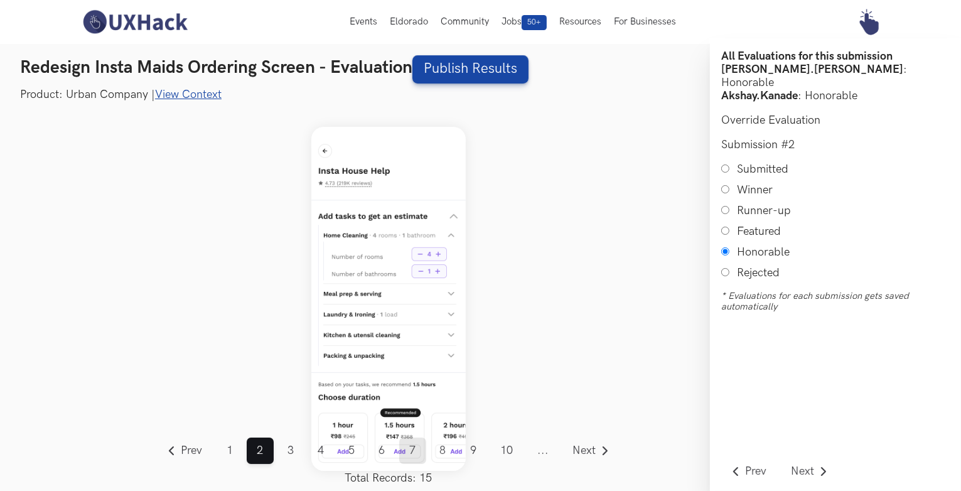
click at [414, 457] on link "7" at bounding box center [412, 451] width 27 height 26
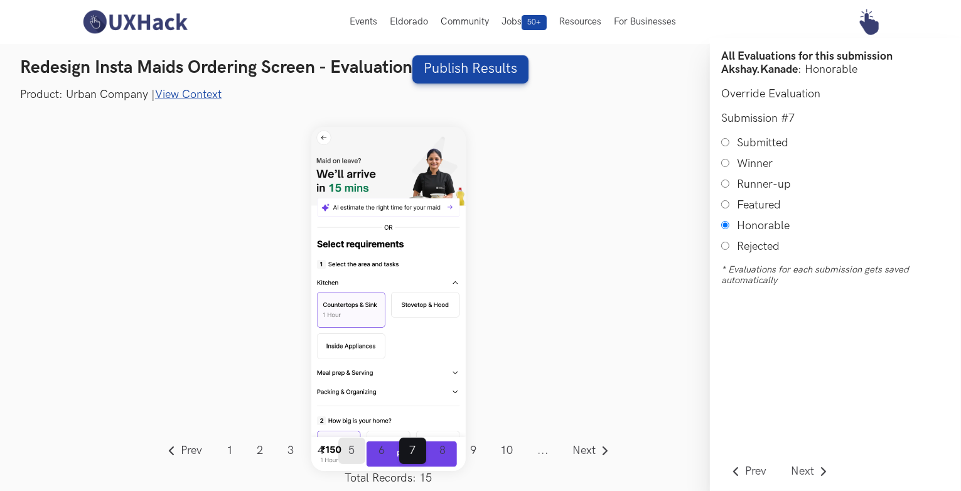
click at [351, 457] on link "5" at bounding box center [351, 451] width 27 height 26
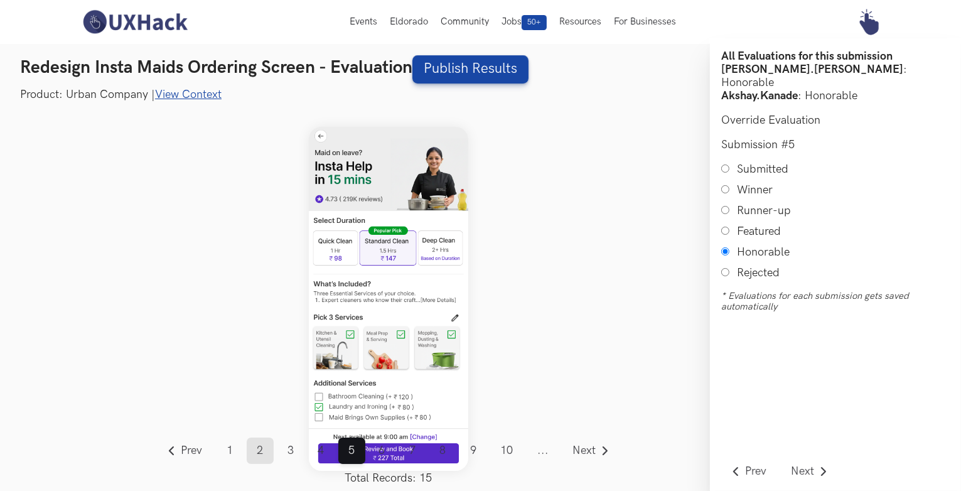
click at [261, 460] on link "2" at bounding box center [260, 451] width 27 height 26
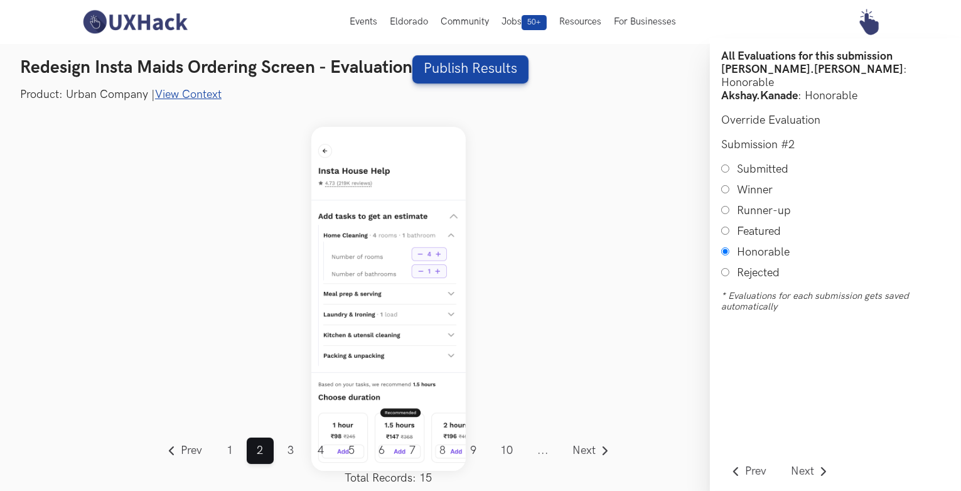
click at [723, 206] on input "Runner-up" at bounding box center [726, 210] width 8 height 8
radio input "true"
click at [592, 448] on span "Next" at bounding box center [584, 450] width 23 height 11
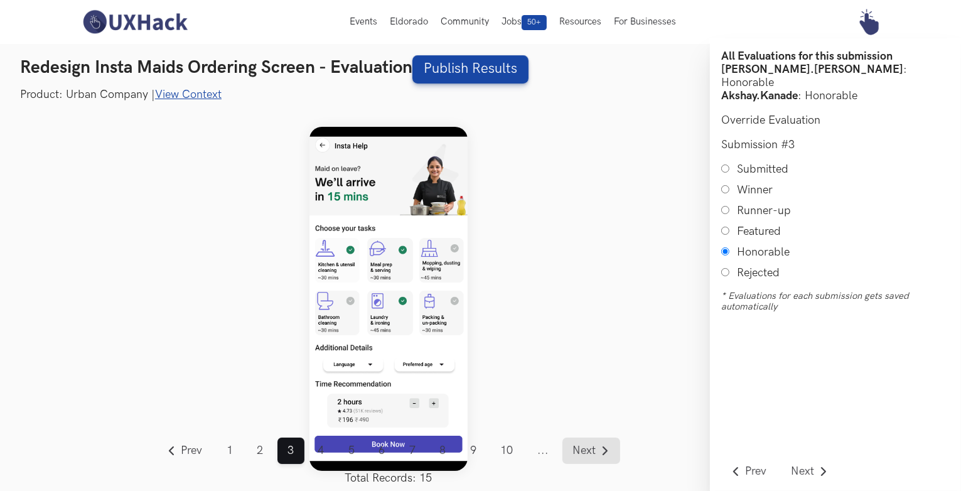
click at [592, 448] on span "Next" at bounding box center [584, 450] width 23 height 11
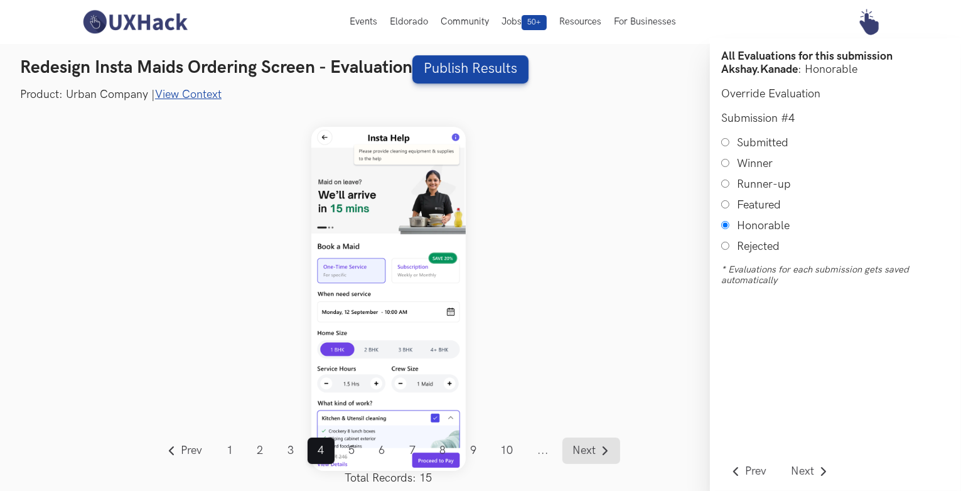
click at [592, 448] on span "Next" at bounding box center [584, 450] width 23 height 11
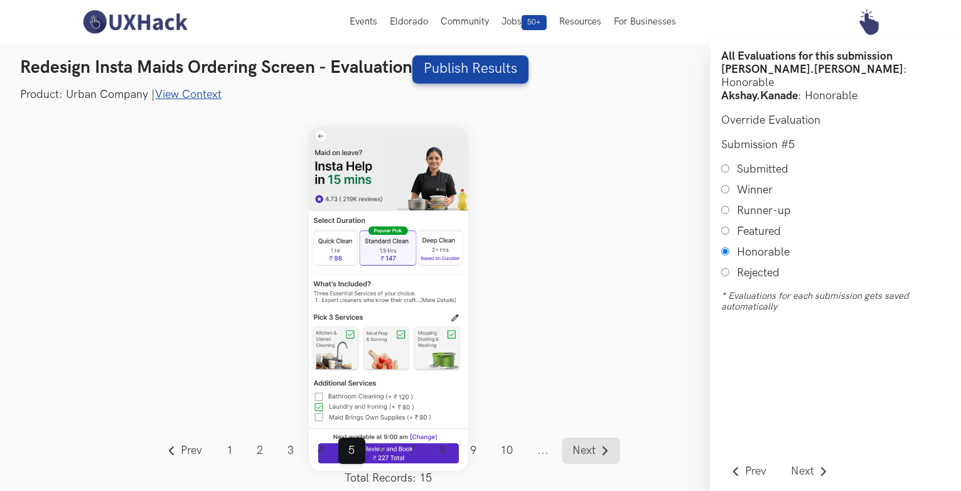
click at [592, 448] on span "Next" at bounding box center [584, 450] width 23 height 11
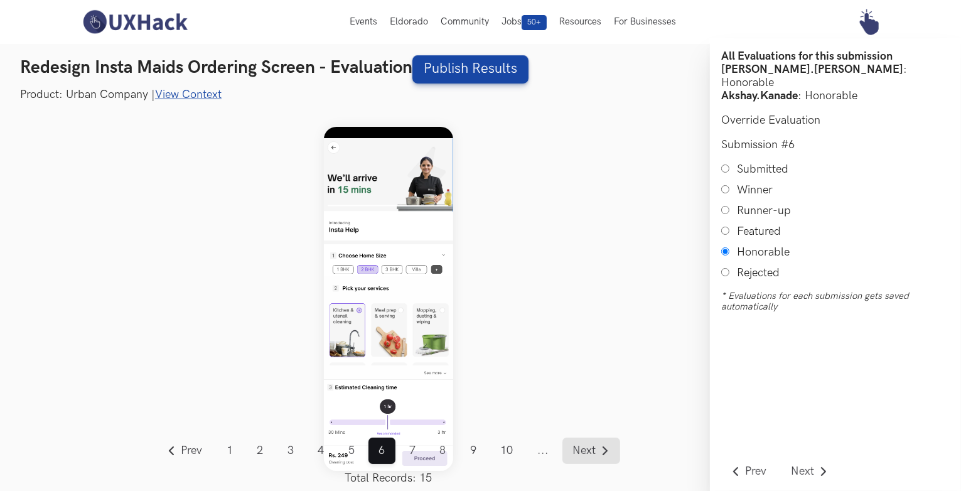
click at [592, 448] on span "Next" at bounding box center [584, 450] width 23 height 11
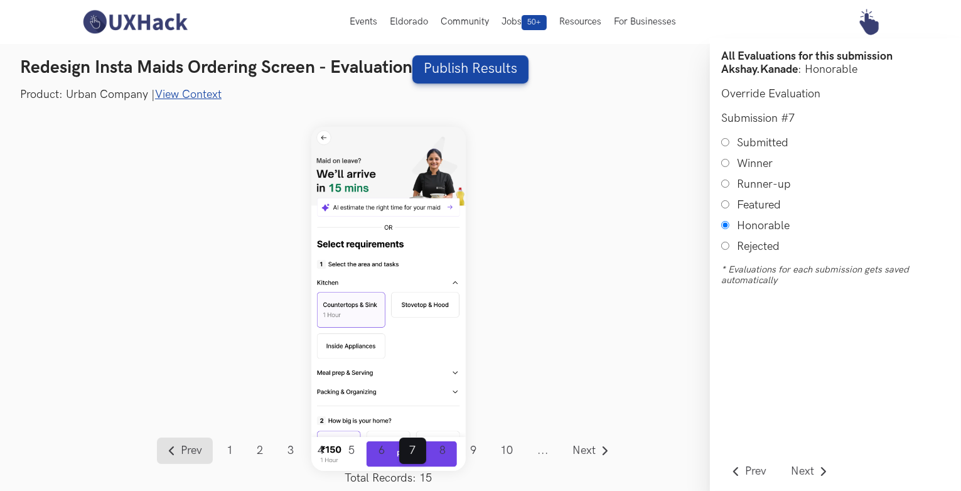
click at [168, 443] on link "Prev" at bounding box center [185, 451] width 56 height 26
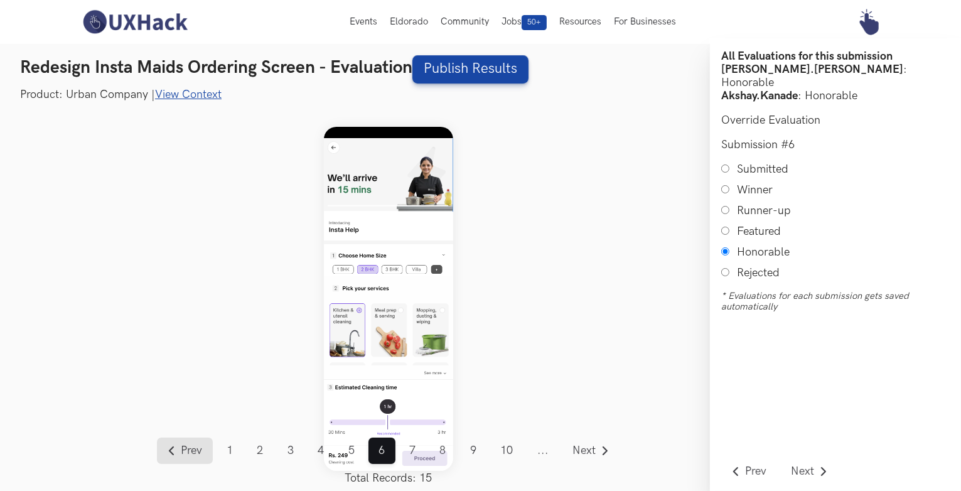
click at [168, 443] on link "Prev" at bounding box center [185, 451] width 56 height 26
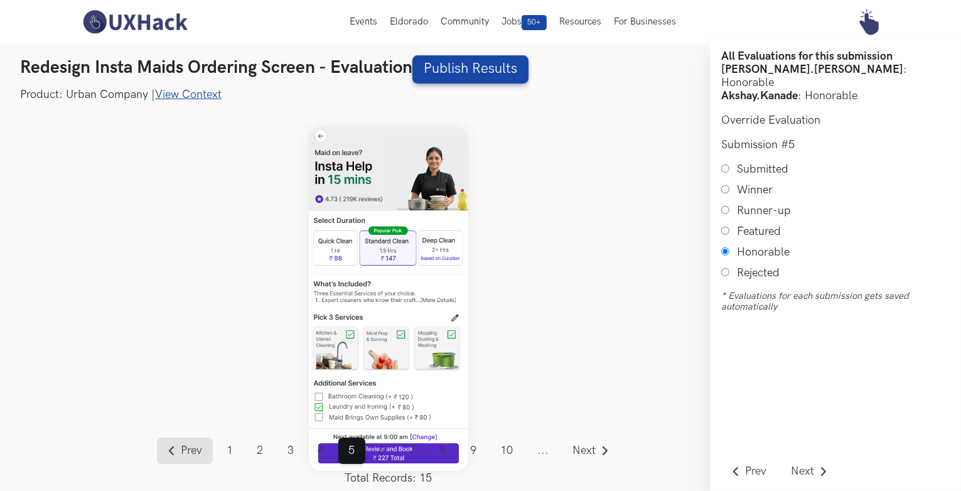
click at [168, 443] on link "Prev" at bounding box center [185, 451] width 56 height 26
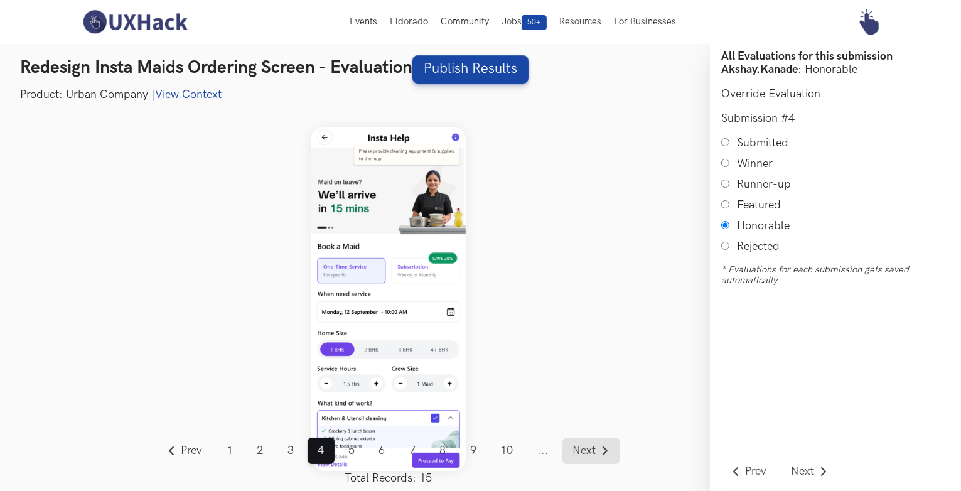
click at [578, 440] on link "Next" at bounding box center [592, 451] width 58 height 26
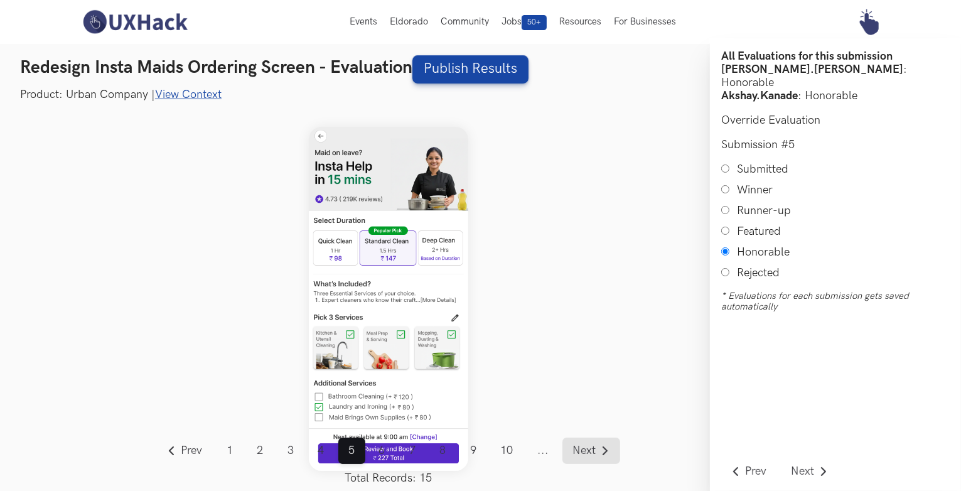
click at [578, 440] on link "Next" at bounding box center [592, 451] width 58 height 26
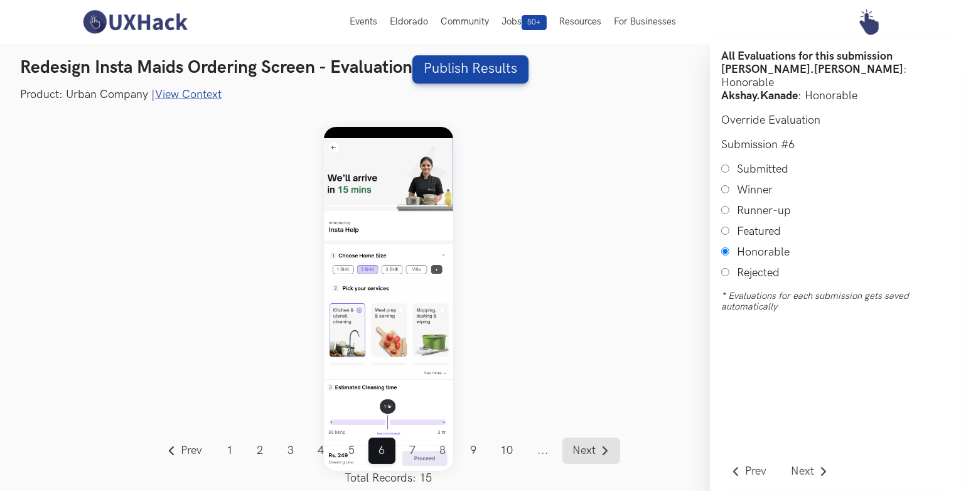
click at [581, 442] on link "Next" at bounding box center [592, 451] width 58 height 26
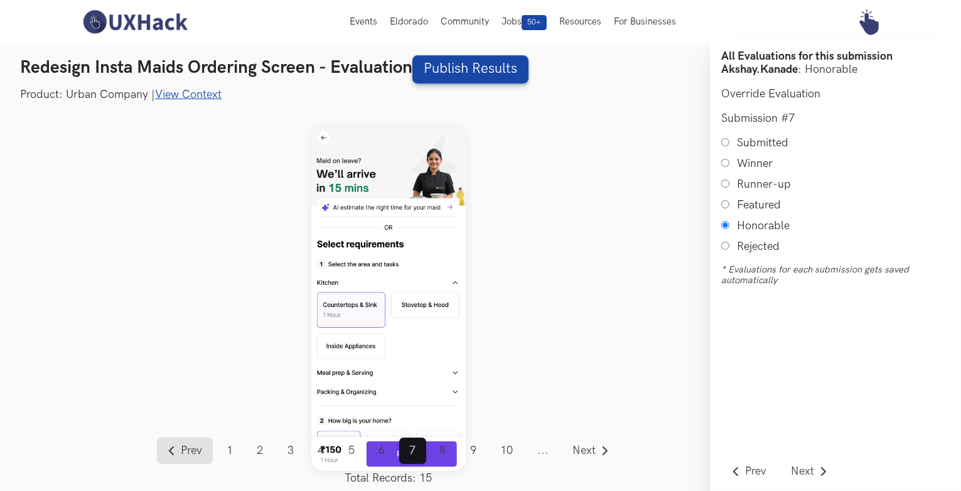
click at [188, 441] on link "Prev" at bounding box center [185, 451] width 56 height 26
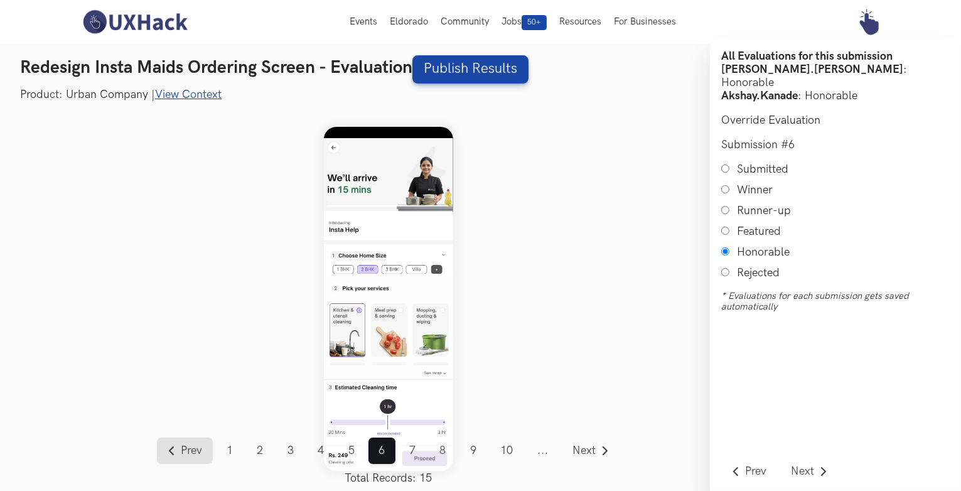
click at [188, 441] on link "Prev" at bounding box center [185, 451] width 56 height 26
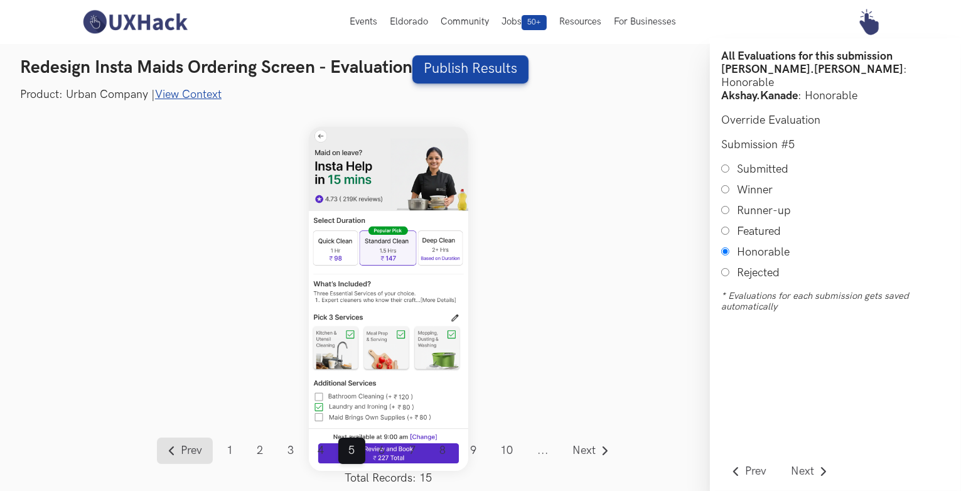
click at [188, 441] on link "Prev" at bounding box center [185, 451] width 56 height 26
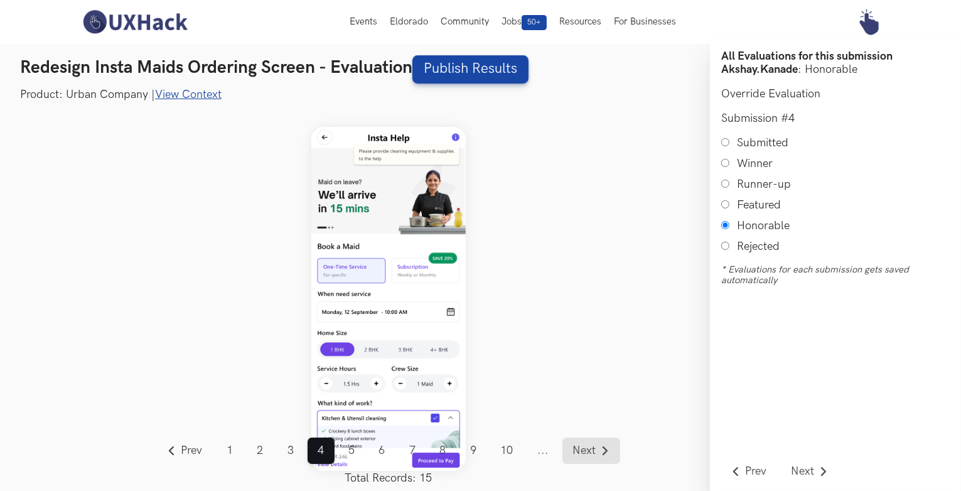
click at [598, 451] on link "Next" at bounding box center [592, 451] width 58 height 26
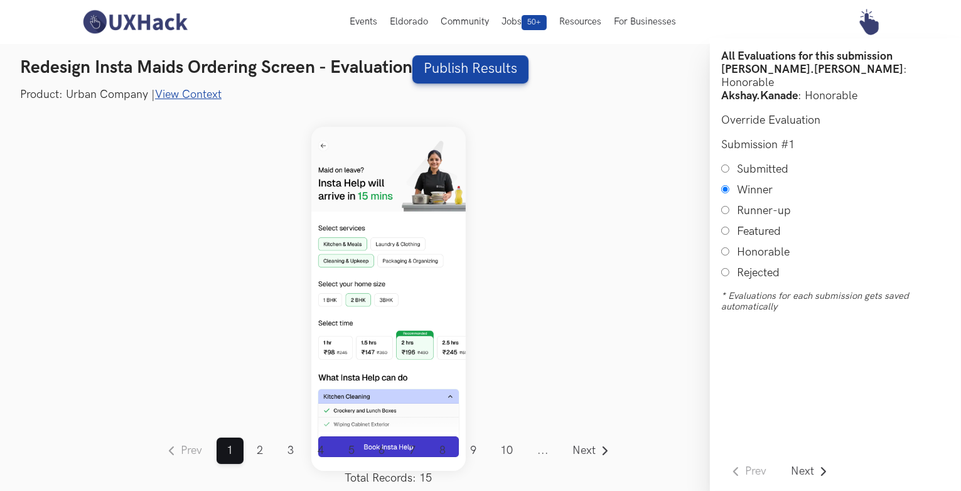
scroll to position [15, 0]
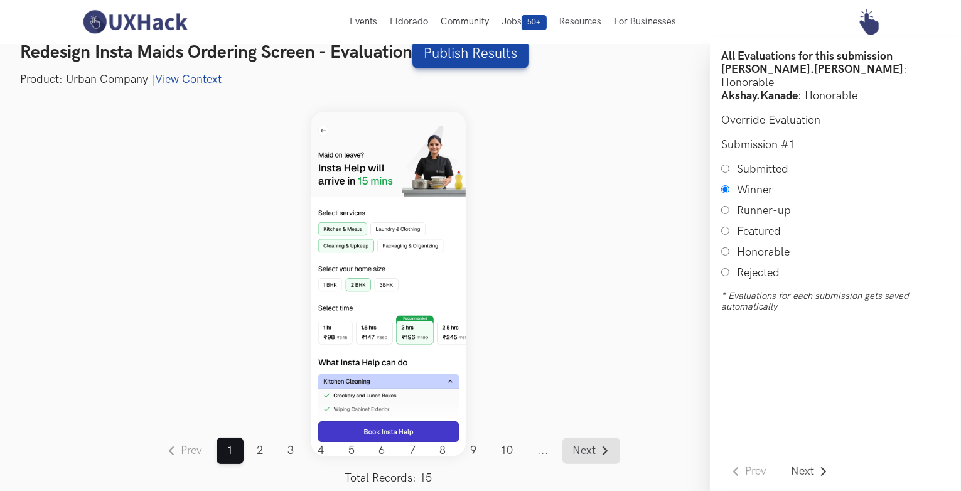
click at [575, 454] on span "Next" at bounding box center [584, 450] width 23 height 11
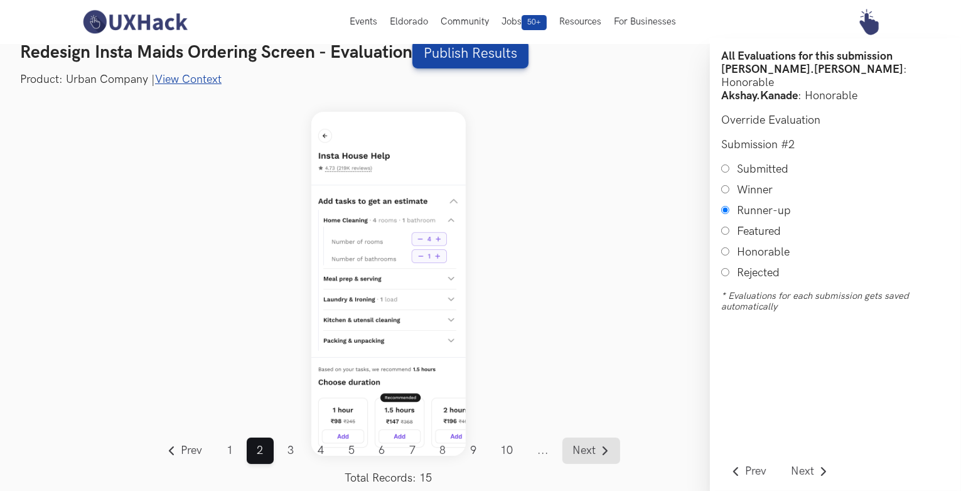
click at [575, 454] on span "Next" at bounding box center [584, 450] width 23 height 11
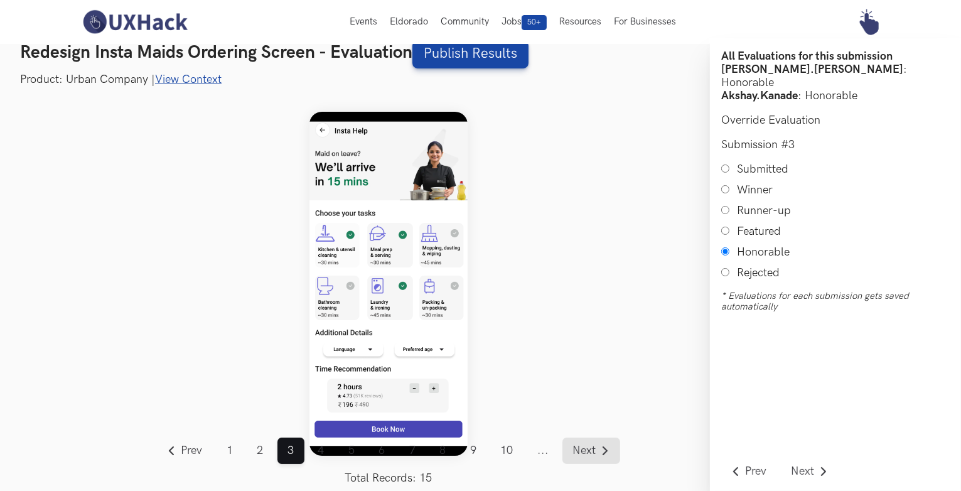
click at [575, 454] on span "Next" at bounding box center [584, 450] width 23 height 11
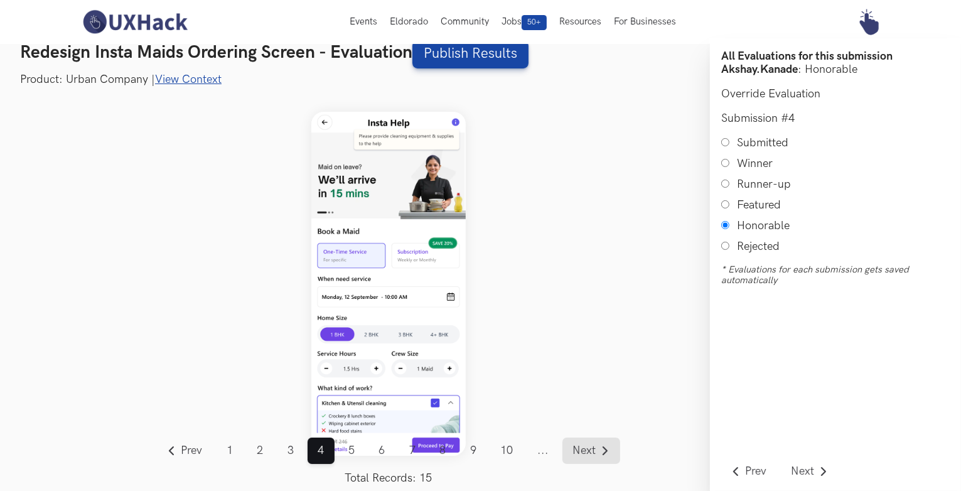
click at [575, 454] on span "Next" at bounding box center [584, 450] width 23 height 11
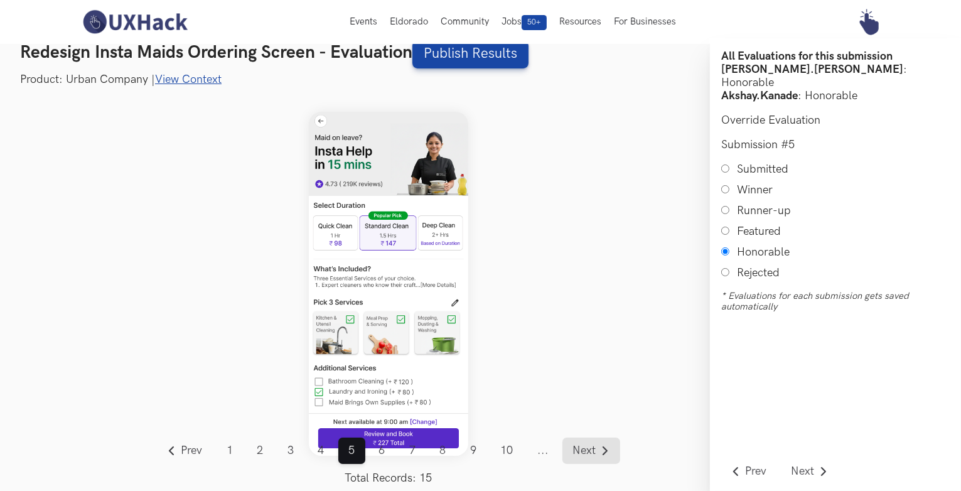
click at [575, 454] on span "Next" at bounding box center [584, 450] width 23 height 11
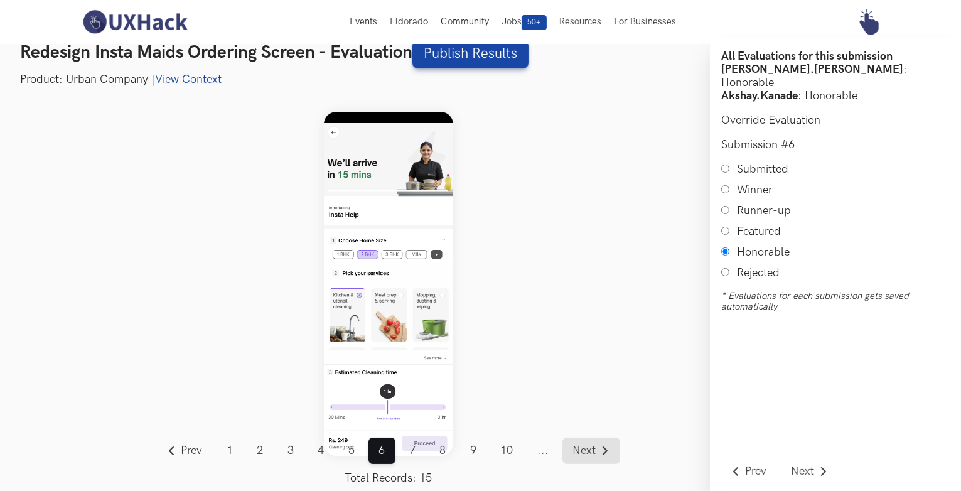
click at [575, 454] on span "Next" at bounding box center [584, 450] width 23 height 11
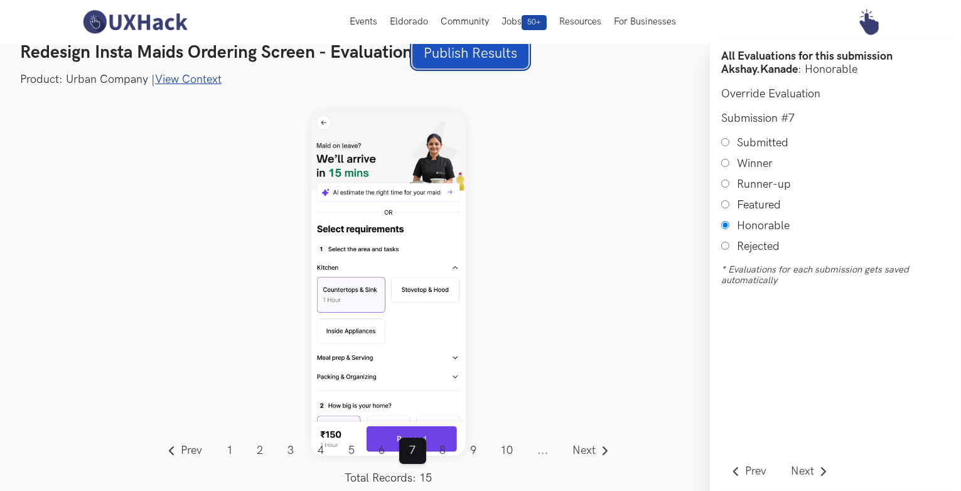
click at [458, 55] on link "Publish Results" at bounding box center [471, 54] width 116 height 28
